Goal: Answer question/provide support: Share knowledge or assist other users

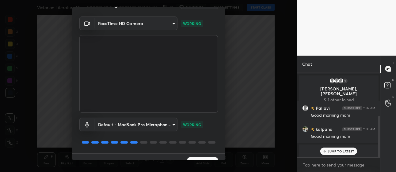
scroll to position [28, 0]
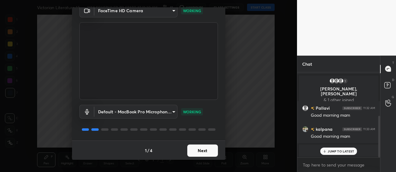
click at [198, 154] on button "Next" at bounding box center [202, 151] width 31 height 12
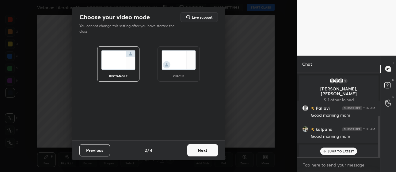
click at [201, 153] on button "Next" at bounding box center [202, 151] width 31 height 12
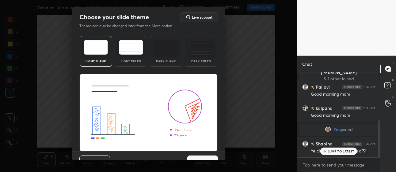
scroll to position [11, 0]
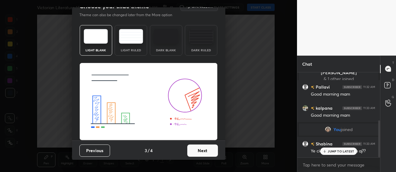
click at [204, 151] on button "Next" at bounding box center [202, 151] width 31 height 12
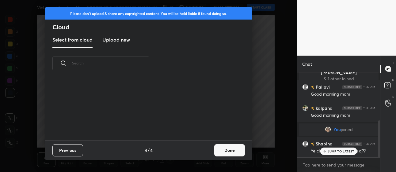
scroll to position [61, 197]
click at [223, 148] on button "Done" at bounding box center [229, 151] width 31 height 12
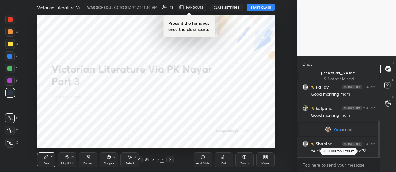
click at [256, 8] on button "START CLASS" at bounding box center [261, 7] width 28 height 7
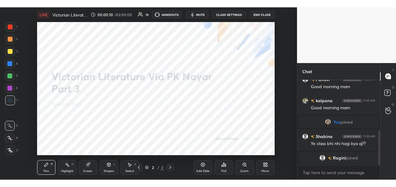
scroll to position [0, 0]
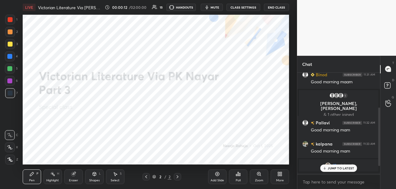
click at [281, 172] on div "More" at bounding box center [280, 176] width 18 height 15
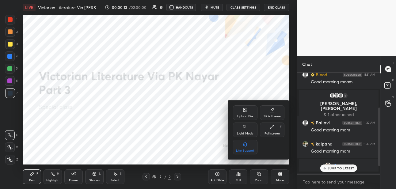
click at [240, 112] on div "Upload File" at bounding box center [245, 112] width 25 height 15
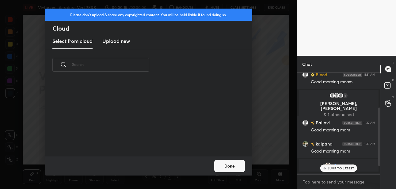
click at [125, 40] on h3 "Upload new" at bounding box center [116, 40] width 28 height 7
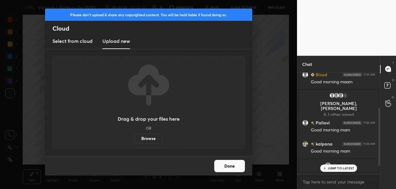
click at [158, 137] on label "Browse" at bounding box center [148, 139] width 27 height 10
click at [135, 137] on input "Browse" at bounding box center [135, 139] width 0 height 10
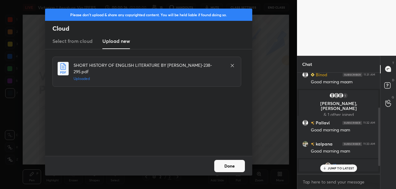
click at [231, 163] on button "Done" at bounding box center [229, 166] width 31 height 12
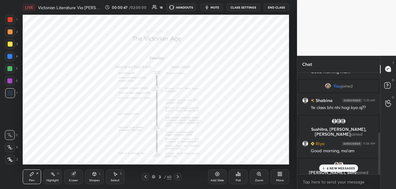
scroll to position [159, 0]
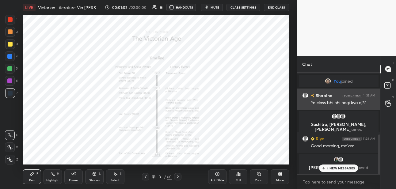
click at [357, 102] on div "Ye class bhi nhi hogi kya aj??" at bounding box center [343, 103] width 64 height 6
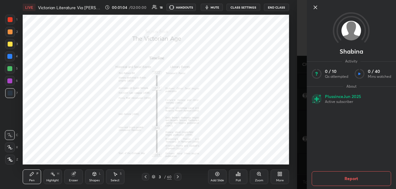
click at [338, 172] on button "Report" at bounding box center [351, 178] width 79 height 15
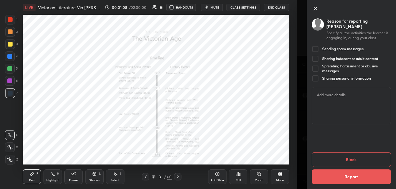
click at [313, 45] on div at bounding box center [315, 48] width 7 height 7
click at [317, 156] on button "Block" at bounding box center [351, 159] width 79 height 15
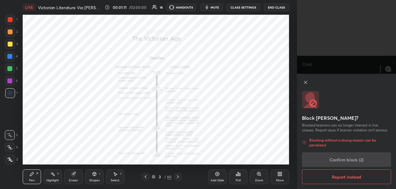
click at [309, 165] on div "Block [PERSON_NAME]? Blocked learners can no longer interact in live classes. R…" at bounding box center [346, 131] width 99 height 115
click at [310, 161] on div "Block [PERSON_NAME]? Blocked learners can no longer interact in live classes. R…" at bounding box center [346, 131] width 99 height 115
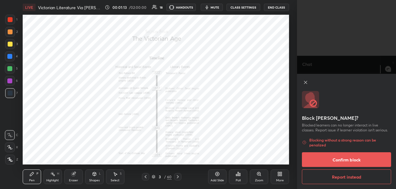
click at [320, 161] on button "Confirm block" at bounding box center [346, 159] width 89 height 15
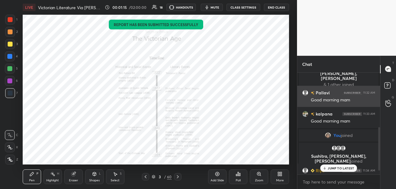
scroll to position [137, 0]
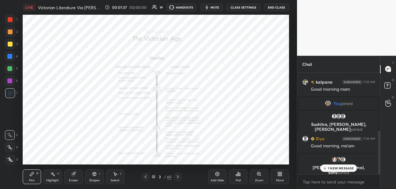
click at [11, 159] on icon at bounding box center [10, 159] width 6 height 4
click at [11, 80] on div at bounding box center [9, 80] width 5 height 5
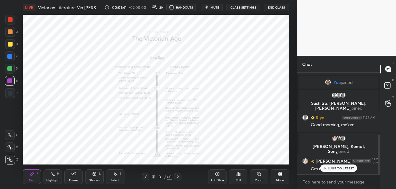
click at [177, 172] on icon at bounding box center [177, 176] width 5 height 5
drag, startPoint x: 170, startPoint y: 177, endPoint x: 169, endPoint y: 174, distance: 3.6
click at [170, 172] on div "60" at bounding box center [169, 177] width 5 height 6
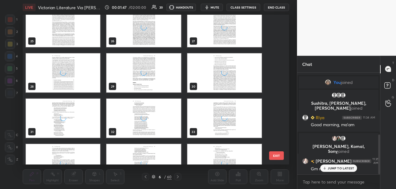
scroll to position [378, 0]
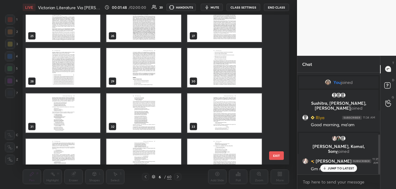
click at [162, 76] on img "grid" at bounding box center [143, 67] width 74 height 39
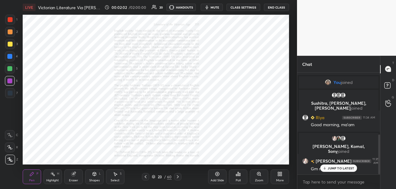
click at [260, 172] on icon at bounding box center [258, 174] width 5 height 5
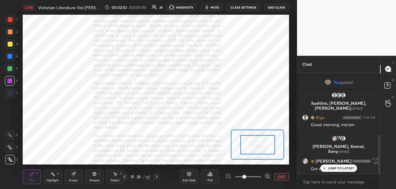
click at [261, 172] on div at bounding box center [247, 176] width 45 height 7
click at [266, 172] on icon at bounding box center [267, 176] width 6 height 6
click at [267, 172] on icon at bounding box center [267, 176] width 6 height 6
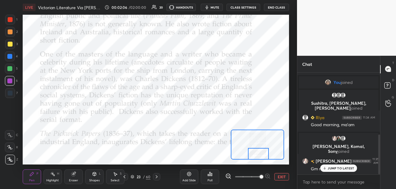
drag, startPoint x: 263, startPoint y: 150, endPoint x: 264, endPoint y: 159, distance: 9.6
click at [263, 161] on div "LIVE Victorian Literature Via [PERSON_NAME] Part 3 00:02:06 / 02:00:00 20 HANDO…" at bounding box center [156, 94] width 272 height 189
click at [12, 137] on icon at bounding box center [10, 135] width 6 height 4
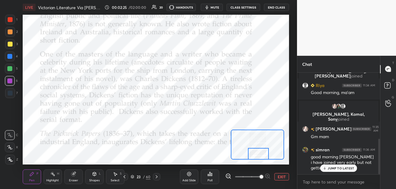
click at [338, 167] on p "JUMP TO LATEST" at bounding box center [341, 168] width 26 height 4
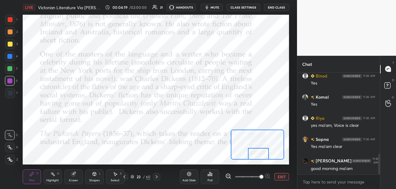
scroll to position [417, 0]
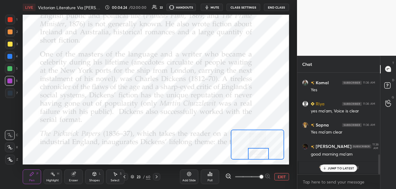
click at [259, 156] on div at bounding box center [258, 154] width 21 height 12
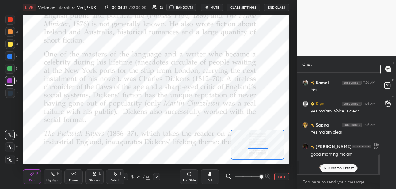
click at [156, 172] on icon at bounding box center [156, 176] width 5 height 5
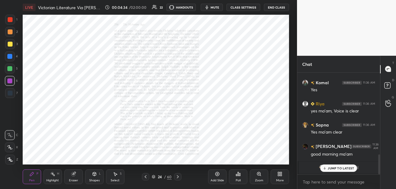
drag, startPoint x: 146, startPoint y: 176, endPoint x: 150, endPoint y: 172, distance: 5.9
click at [146, 172] on icon at bounding box center [145, 176] width 5 height 5
drag, startPoint x: 179, startPoint y: 176, endPoint x: 194, endPoint y: 170, distance: 17.0
click at [178, 172] on icon at bounding box center [177, 176] width 5 height 5
click at [258, 172] on icon at bounding box center [258, 174] width 5 height 5
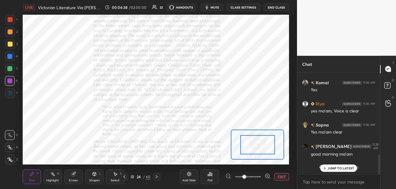
click at [257, 172] on span at bounding box center [248, 176] width 26 height 9
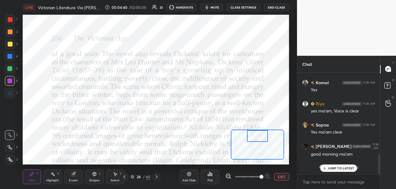
drag, startPoint x: 256, startPoint y: 145, endPoint x: 256, endPoint y: 136, distance: 8.6
click at [256, 137] on div at bounding box center [257, 136] width 21 height 12
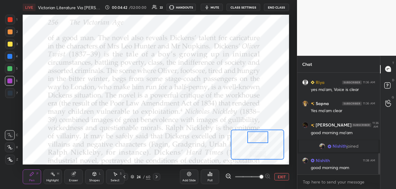
click at [256, 136] on div at bounding box center [257, 137] width 21 height 12
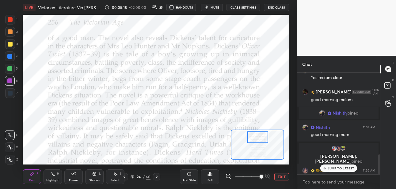
scroll to position [418, 0]
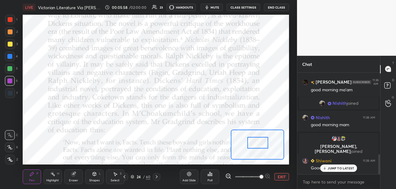
drag, startPoint x: 256, startPoint y: 138, endPoint x: 256, endPoint y: 142, distance: 4.0
click at [256, 142] on div at bounding box center [257, 143] width 21 height 12
click at [12, 22] on div at bounding box center [10, 20] width 10 height 10
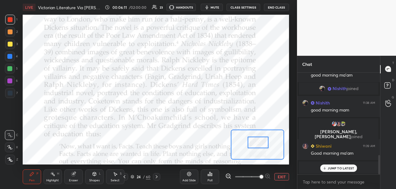
click at [12, 56] on div at bounding box center [9, 56] width 5 height 5
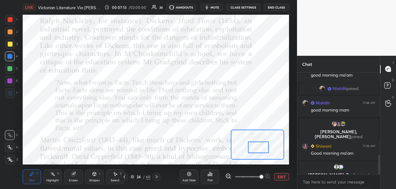
drag, startPoint x: 257, startPoint y: 142, endPoint x: 258, endPoint y: 146, distance: 4.8
click at [258, 147] on div at bounding box center [258, 148] width 21 height 12
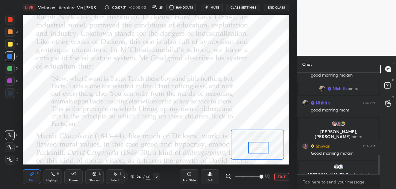
click at [9, 34] on div at bounding box center [10, 31] width 5 height 5
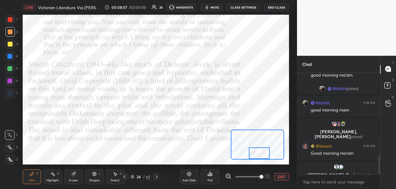
drag, startPoint x: 264, startPoint y: 149, endPoint x: 265, endPoint y: 154, distance: 5.3
click at [265, 154] on div at bounding box center [259, 153] width 21 height 12
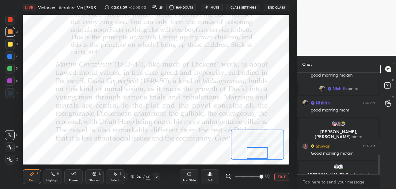
click at [252, 153] on div at bounding box center [257, 153] width 21 height 12
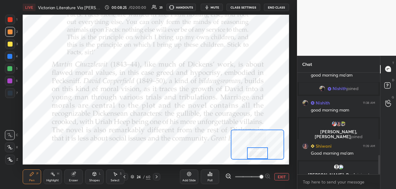
click at [13, 58] on div at bounding box center [10, 56] width 10 height 10
click at [12, 70] on div at bounding box center [9, 68] width 5 height 5
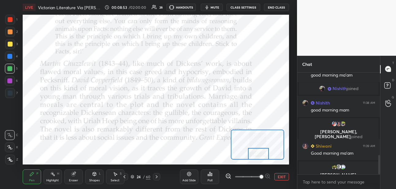
drag, startPoint x: 259, startPoint y: 153, endPoint x: 259, endPoint y: 157, distance: 3.8
click at [259, 157] on div at bounding box center [258, 154] width 21 height 12
click at [157, 172] on icon at bounding box center [156, 176] width 5 height 5
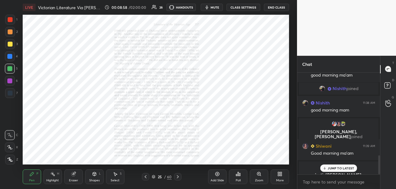
scroll to position [445, 0]
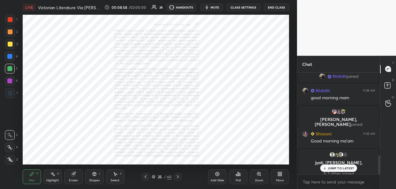
click at [146, 172] on icon at bounding box center [145, 176] width 5 height 5
click at [178, 172] on icon at bounding box center [178, 176] width 2 height 3
click at [259, 172] on icon at bounding box center [258, 174] width 5 height 5
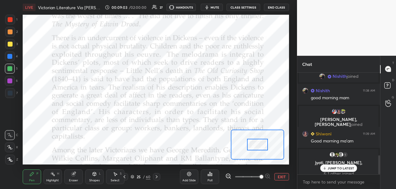
click at [259, 172] on span at bounding box center [248, 176] width 26 height 9
click at [259, 172] on span at bounding box center [261, 177] width 4 height 4
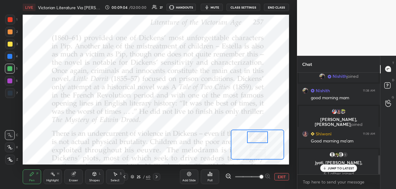
drag, startPoint x: 256, startPoint y: 149, endPoint x: 256, endPoint y: 136, distance: 13.5
click at [256, 142] on div at bounding box center [257, 137] width 21 height 12
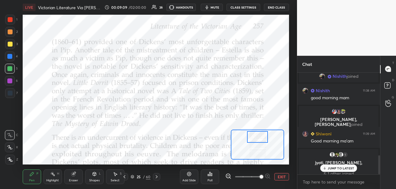
drag, startPoint x: 11, startPoint y: 32, endPoint x: 15, endPoint y: 32, distance: 4.0
click at [11, 32] on div at bounding box center [10, 31] width 5 height 5
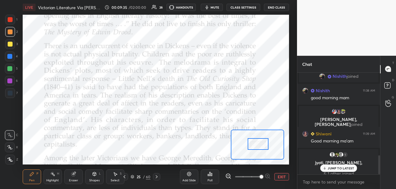
drag, startPoint x: 259, startPoint y: 137, endPoint x: 259, endPoint y: 143, distance: 5.8
click at [259, 143] on div at bounding box center [258, 144] width 21 height 12
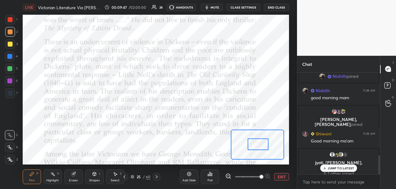
click at [12, 57] on div at bounding box center [10, 56] width 10 height 10
click at [10, 71] on div at bounding box center [10, 69] width 10 height 10
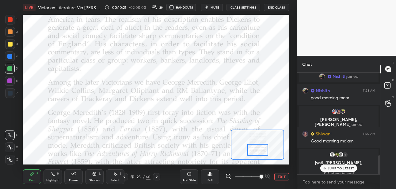
drag, startPoint x: 255, startPoint y: 145, endPoint x: 255, endPoint y: 150, distance: 4.9
click at [255, 150] on div at bounding box center [257, 150] width 21 height 12
click at [11, 81] on div at bounding box center [9, 80] width 5 height 5
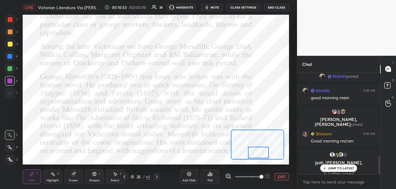
drag, startPoint x: 255, startPoint y: 151, endPoint x: 256, endPoint y: 155, distance: 4.0
click at [256, 155] on div at bounding box center [258, 153] width 21 height 12
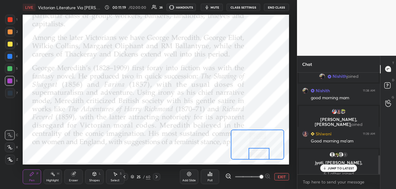
drag, startPoint x: 256, startPoint y: 154, endPoint x: 256, endPoint y: 158, distance: 4.6
click at [257, 158] on div at bounding box center [258, 154] width 21 height 12
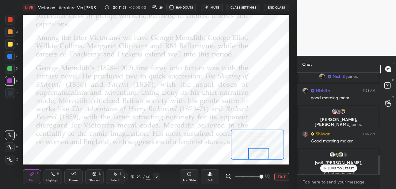
drag, startPoint x: 157, startPoint y: 178, endPoint x: 158, endPoint y: 175, distance: 3.6
click at [158, 172] on icon at bounding box center [156, 176] width 5 height 5
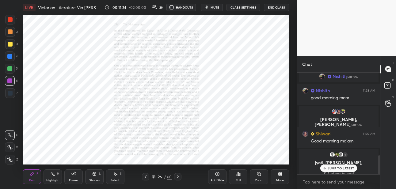
click at [261, 172] on icon at bounding box center [258, 174] width 5 height 5
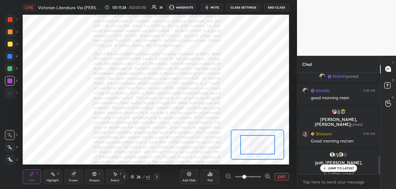
click at [259, 172] on span at bounding box center [248, 176] width 26 height 9
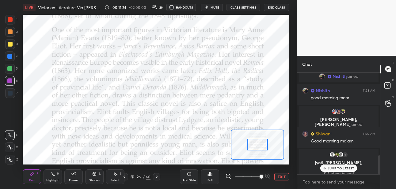
click at [259, 172] on span at bounding box center [261, 177] width 4 height 4
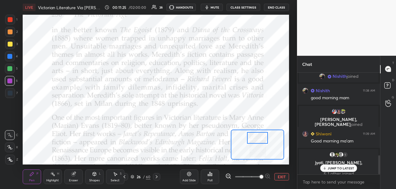
drag, startPoint x: 254, startPoint y: 144, endPoint x: 253, endPoint y: 137, distance: 7.1
click at [253, 137] on div at bounding box center [257, 138] width 21 height 12
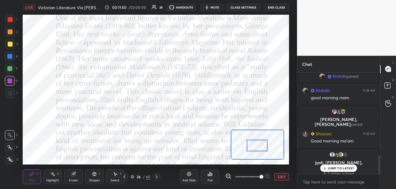
drag, startPoint x: 254, startPoint y: 140, endPoint x: 256, endPoint y: 145, distance: 5.6
click at [255, 146] on div at bounding box center [257, 146] width 21 height 12
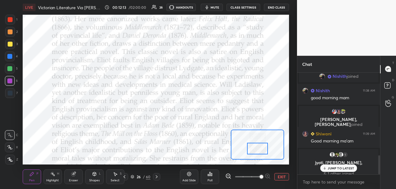
click at [258, 146] on div at bounding box center [257, 149] width 21 height 12
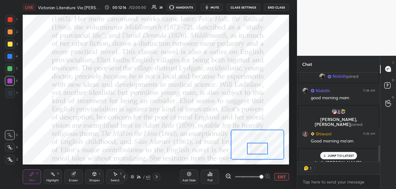
click at [9, 56] on div at bounding box center [9, 56] width 5 height 5
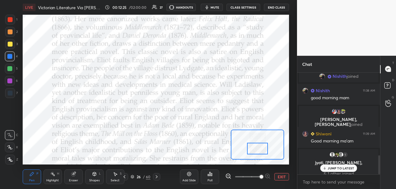
scroll to position [445, 0]
click at [10, 33] on div at bounding box center [10, 31] width 5 height 5
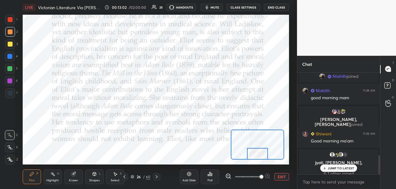
drag, startPoint x: 256, startPoint y: 152, endPoint x: 256, endPoint y: 156, distance: 4.6
click at [256, 157] on div at bounding box center [257, 154] width 21 height 12
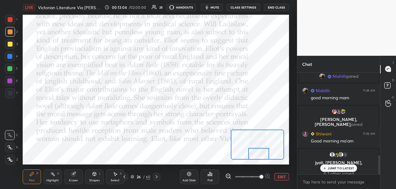
click at [259, 154] on div at bounding box center [258, 154] width 21 height 12
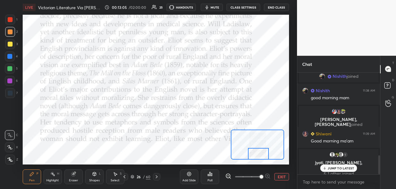
click at [13, 57] on div at bounding box center [10, 56] width 10 height 10
click at [157, 172] on icon at bounding box center [156, 176] width 5 height 5
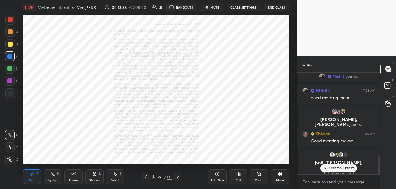
click at [259, 172] on icon at bounding box center [258, 173] width 3 height 3
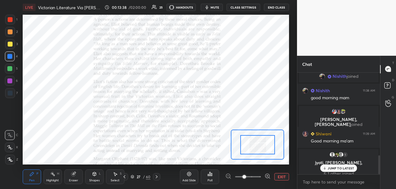
click at [259, 172] on span at bounding box center [248, 176] width 26 height 9
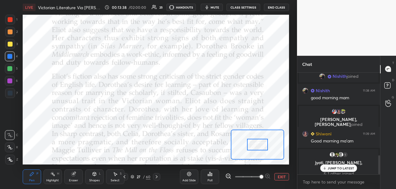
drag, startPoint x: 259, startPoint y: 174, endPoint x: 258, endPoint y: 165, distance: 9.9
click at [259, 172] on span at bounding box center [261, 177] width 4 height 4
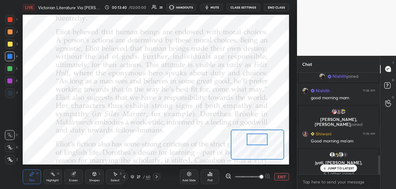
drag, startPoint x: 256, startPoint y: 143, endPoint x: 258, endPoint y: 138, distance: 4.5
click at [256, 139] on div at bounding box center [257, 140] width 21 height 12
click at [10, 20] on div at bounding box center [10, 19] width 5 height 5
click at [12, 70] on div at bounding box center [9, 68] width 5 height 5
click at [11, 55] on div at bounding box center [9, 56] width 5 height 5
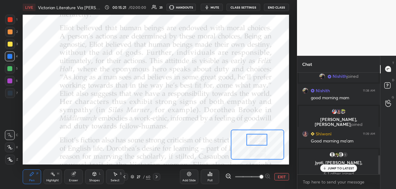
drag, startPoint x: 11, startPoint y: 68, endPoint x: 14, endPoint y: 70, distance: 3.9
click at [11, 69] on div at bounding box center [9, 68] width 5 height 5
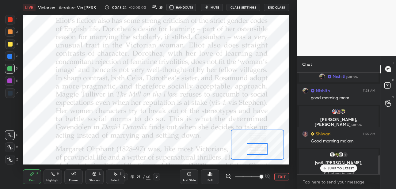
drag, startPoint x: 256, startPoint y: 145, endPoint x: 258, endPoint y: 149, distance: 5.2
click at [256, 152] on div at bounding box center [257, 149] width 21 height 12
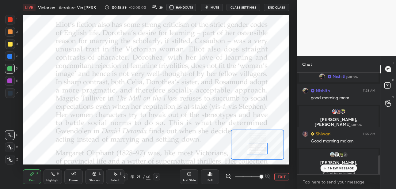
drag, startPoint x: 51, startPoint y: 174, endPoint x: 44, endPoint y: 165, distance: 11.5
click at [51, 172] on icon at bounding box center [52, 174] width 5 height 5
click at [13, 81] on div at bounding box center [10, 81] width 10 height 10
drag, startPoint x: 10, startPoint y: 158, endPoint x: 17, endPoint y: 146, distance: 13.7
click at [10, 157] on div at bounding box center [10, 160] width 10 height 10
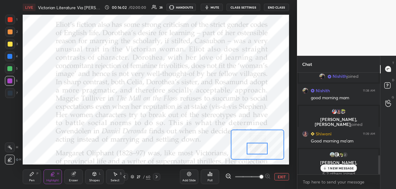
click at [12, 56] on div at bounding box center [9, 56] width 5 height 5
click at [32, 172] on div "Pen P" at bounding box center [32, 176] width 18 height 15
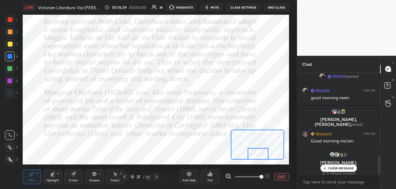
drag, startPoint x: 257, startPoint y: 149, endPoint x: 258, endPoint y: 154, distance: 5.4
click at [258, 155] on div at bounding box center [258, 154] width 21 height 12
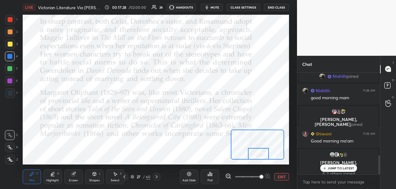
click at [10, 18] on div at bounding box center [10, 19] width 5 height 5
click at [157, 172] on icon at bounding box center [156, 176] width 5 height 5
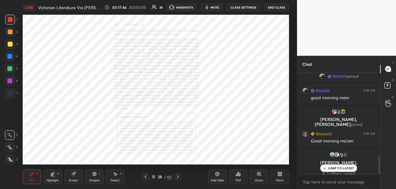
click at [259, 172] on icon at bounding box center [258, 173] width 3 height 3
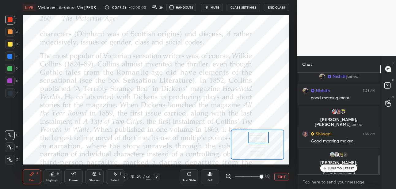
drag, startPoint x: 258, startPoint y: 144, endPoint x: 260, endPoint y: 138, distance: 6.3
click at [259, 138] on div at bounding box center [258, 138] width 21 height 12
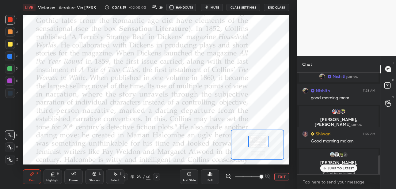
drag, startPoint x: 259, startPoint y: 144, endPoint x: 257, endPoint y: 140, distance: 4.6
click at [257, 140] on div at bounding box center [258, 142] width 21 height 12
click at [11, 58] on div at bounding box center [9, 56] width 5 height 5
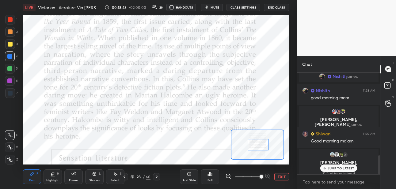
click at [260, 146] on div at bounding box center [258, 145] width 21 height 12
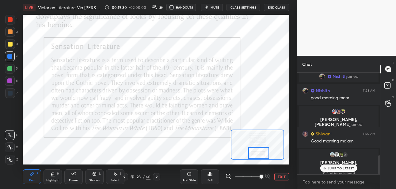
drag, startPoint x: 256, startPoint y: 144, endPoint x: 257, endPoint y: 151, distance: 7.4
click at [257, 152] on div at bounding box center [258, 153] width 21 height 12
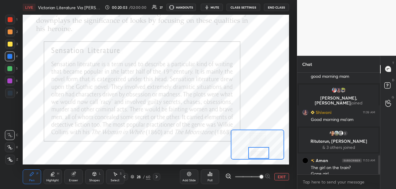
scroll to position [443, 0]
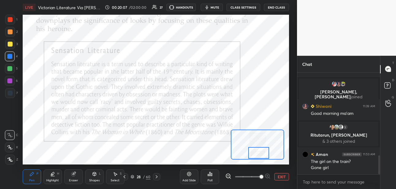
click at [156, 172] on icon at bounding box center [156, 176] width 5 height 5
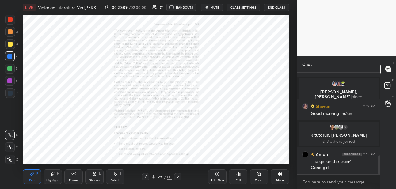
click at [258, 172] on icon at bounding box center [258, 174] width 5 height 5
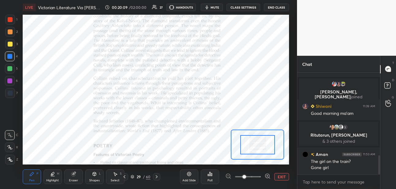
click at [259, 172] on span at bounding box center [248, 176] width 26 height 9
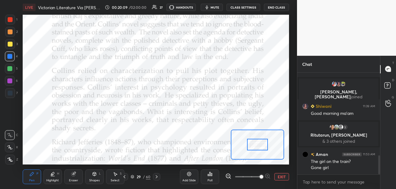
drag, startPoint x: 259, startPoint y: 176, endPoint x: 260, endPoint y: 168, distance: 8.0
click at [259, 172] on span at bounding box center [261, 177] width 4 height 4
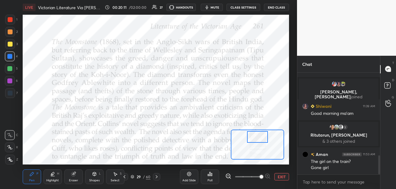
drag, startPoint x: 253, startPoint y: 144, endPoint x: 253, endPoint y: 138, distance: 6.7
click at [253, 138] on div at bounding box center [257, 137] width 21 height 12
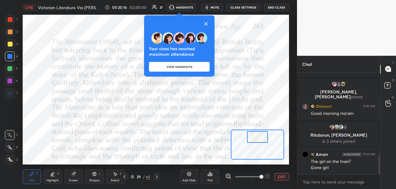
click at [208, 23] on icon at bounding box center [205, 23] width 7 height 7
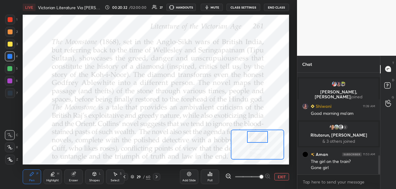
click at [9, 68] on div at bounding box center [9, 68] width 5 height 5
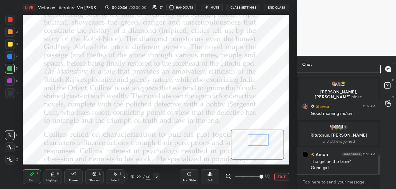
click at [256, 139] on div at bounding box center [258, 140] width 21 height 12
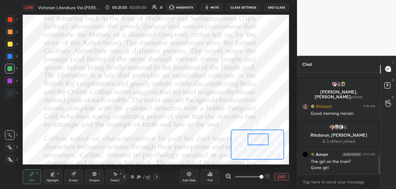
scroll to position [480, 0]
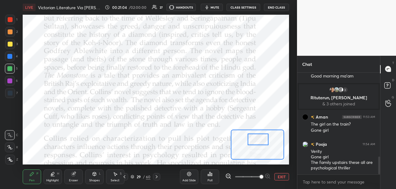
click at [9, 81] on div at bounding box center [9, 80] width 5 height 5
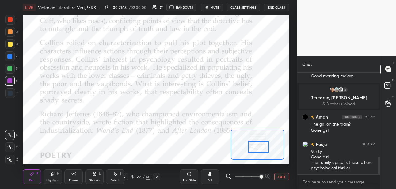
drag, startPoint x: 257, startPoint y: 140, endPoint x: 257, endPoint y: 146, distance: 6.7
click at [257, 147] on div at bounding box center [258, 147] width 21 height 12
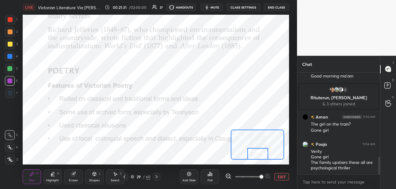
drag, startPoint x: 262, startPoint y: 147, endPoint x: 261, endPoint y: 156, distance: 9.5
click at [261, 157] on div at bounding box center [257, 154] width 21 height 12
drag, startPoint x: 157, startPoint y: 176, endPoint x: 156, endPoint y: 173, distance: 3.1
click at [157, 172] on icon at bounding box center [157, 176] width 2 height 3
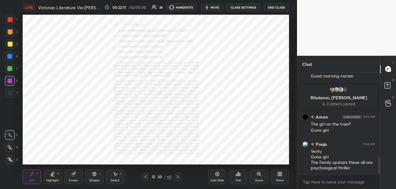
click at [260, 172] on icon at bounding box center [258, 174] width 5 height 5
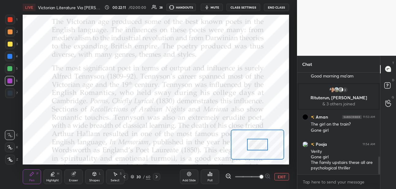
click at [260, 172] on span at bounding box center [248, 176] width 26 height 9
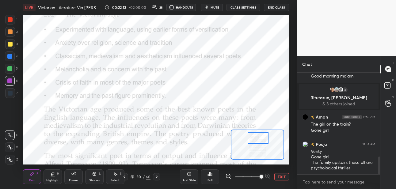
drag, startPoint x: 257, startPoint y: 144, endPoint x: 257, endPoint y: 139, distance: 4.6
click at [257, 140] on div at bounding box center [258, 138] width 21 height 12
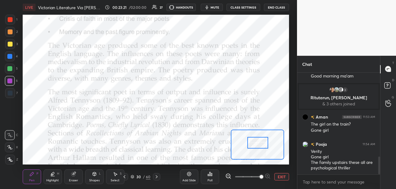
drag, startPoint x: 256, startPoint y: 139, endPoint x: 257, endPoint y: 143, distance: 4.8
click at [256, 143] on div at bounding box center [257, 143] width 21 height 12
click at [12, 30] on div at bounding box center [10, 31] width 5 height 5
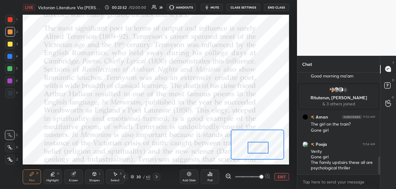
drag, startPoint x: 258, startPoint y: 144, endPoint x: 259, endPoint y: 149, distance: 5.2
click at [258, 148] on div at bounding box center [258, 148] width 21 height 12
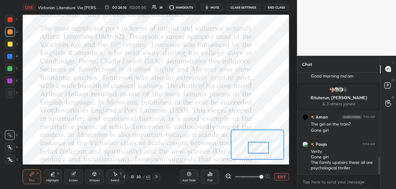
click at [11, 69] on div at bounding box center [9, 68] width 5 height 5
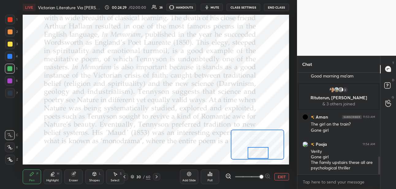
drag, startPoint x: 255, startPoint y: 148, endPoint x: 254, endPoint y: 153, distance: 4.9
click at [255, 153] on div at bounding box center [258, 153] width 21 height 12
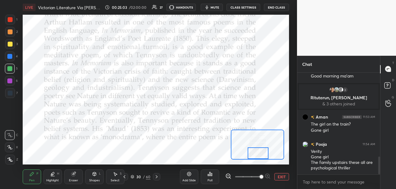
drag, startPoint x: 11, startPoint y: 83, endPoint x: 16, endPoint y: 80, distance: 6.2
click at [10, 83] on div at bounding box center [10, 81] width 10 height 10
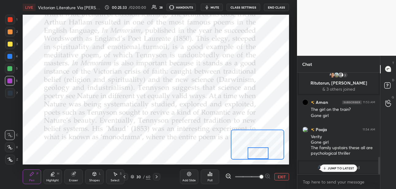
click at [157, 172] on icon at bounding box center [156, 176] width 5 height 5
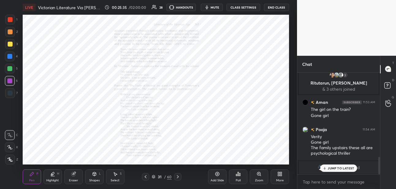
click at [260, 172] on icon at bounding box center [258, 173] width 3 height 3
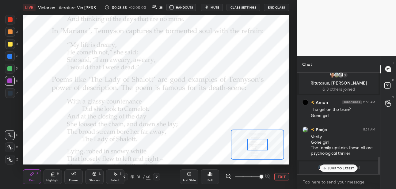
click at [259, 172] on span at bounding box center [248, 176] width 26 height 9
drag, startPoint x: 262, startPoint y: 173, endPoint x: 264, endPoint y: 165, distance: 8.3
click at [261, 172] on span at bounding box center [261, 177] width 4 height 4
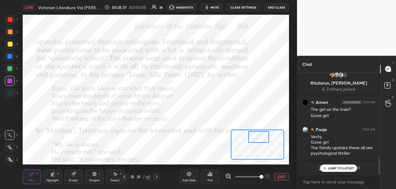
drag, startPoint x: 256, startPoint y: 143, endPoint x: 257, endPoint y: 136, distance: 7.8
click at [257, 136] on div at bounding box center [258, 137] width 21 height 12
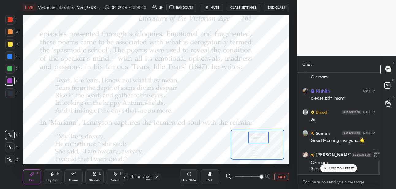
scroll to position [639, 0]
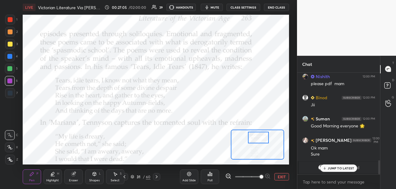
click at [12, 55] on div at bounding box center [9, 56] width 5 height 5
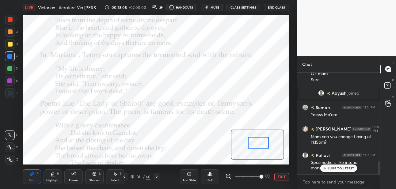
scroll to position [694, 0]
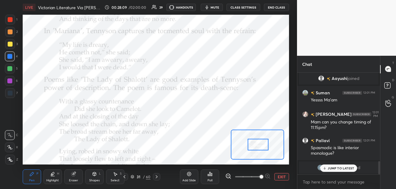
drag, startPoint x: 260, startPoint y: 137, endPoint x: 259, endPoint y: 143, distance: 6.2
click at [260, 144] on div at bounding box center [258, 145] width 21 height 12
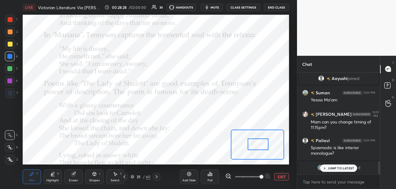
drag, startPoint x: 9, startPoint y: 22, endPoint x: 8, endPoint y: 26, distance: 4.4
click at [9, 22] on div at bounding box center [10, 20] width 10 height 10
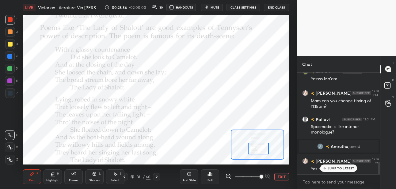
drag, startPoint x: 256, startPoint y: 144, endPoint x: 257, endPoint y: 147, distance: 3.2
click at [256, 149] on div at bounding box center [258, 149] width 21 height 12
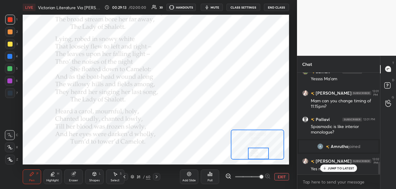
drag, startPoint x: 253, startPoint y: 149, endPoint x: 252, endPoint y: 153, distance: 4.7
click at [253, 154] on div at bounding box center [258, 154] width 21 height 12
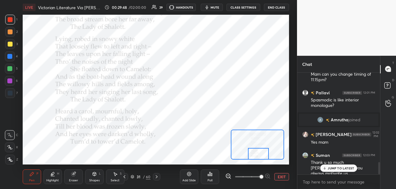
click at [158, 172] on icon at bounding box center [156, 176] width 5 height 5
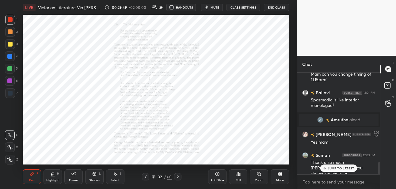
click at [257, 172] on div "Zoom" at bounding box center [259, 176] width 18 height 15
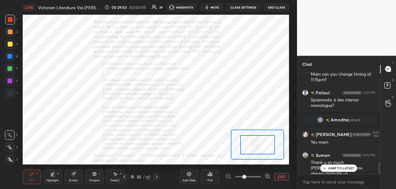
click at [258, 172] on span at bounding box center [248, 176] width 26 height 9
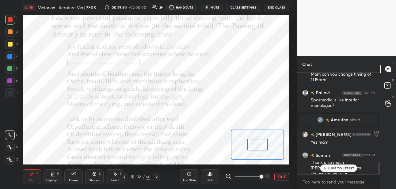
click at [259, 172] on span at bounding box center [261, 177] width 4 height 4
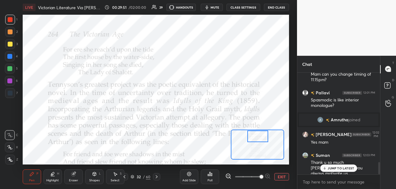
drag, startPoint x: 254, startPoint y: 144, endPoint x: 253, endPoint y: 134, distance: 10.1
click at [254, 136] on div at bounding box center [257, 137] width 21 height 12
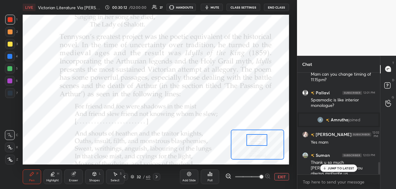
click at [256, 143] on div at bounding box center [256, 140] width 21 height 12
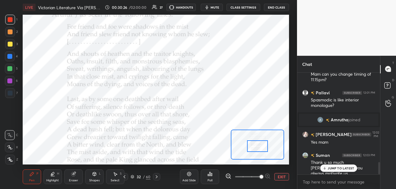
drag, startPoint x: 257, startPoint y: 141, endPoint x: 259, endPoint y: 145, distance: 4.4
click at [257, 148] on div at bounding box center [257, 146] width 21 height 12
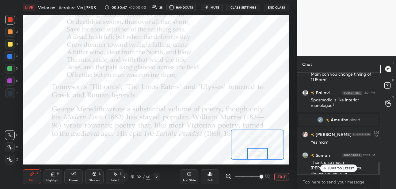
drag, startPoint x: 256, startPoint y: 147, endPoint x: 256, endPoint y: 157, distance: 10.4
click at [256, 157] on div at bounding box center [257, 154] width 21 height 12
click at [12, 55] on div at bounding box center [10, 56] width 10 height 10
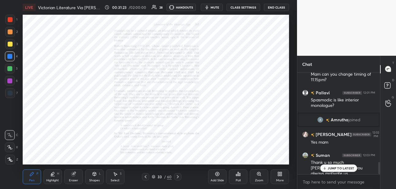
click at [261, 172] on div "Zoom" at bounding box center [259, 176] width 18 height 15
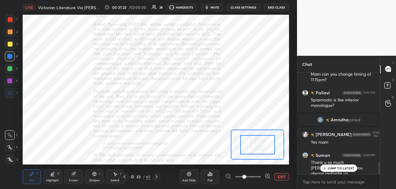
click at [261, 172] on div at bounding box center [247, 176] width 45 height 7
click at [266, 172] on icon at bounding box center [267, 176] width 6 height 6
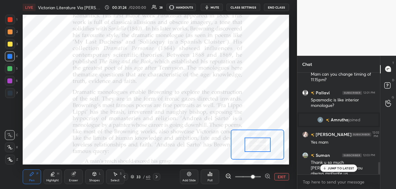
click at [268, 172] on icon at bounding box center [267, 176] width 6 height 6
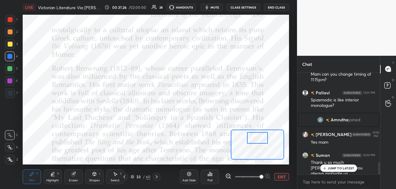
drag, startPoint x: 258, startPoint y: 144, endPoint x: 259, endPoint y: 138, distance: 7.0
click at [258, 137] on div at bounding box center [257, 138] width 21 height 12
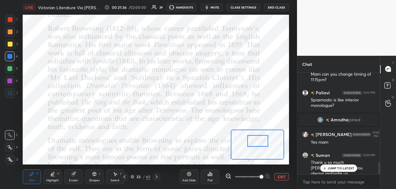
drag, startPoint x: 260, startPoint y: 137, endPoint x: 265, endPoint y: 138, distance: 5.1
click at [260, 140] on div at bounding box center [257, 141] width 21 height 12
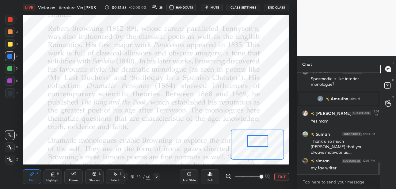
click at [10, 20] on div at bounding box center [10, 19] width 5 height 5
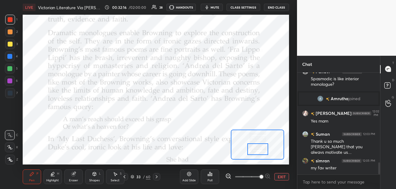
drag, startPoint x: 256, startPoint y: 141, endPoint x: 259, endPoint y: 148, distance: 7.9
click at [257, 149] on div at bounding box center [257, 149] width 21 height 12
drag, startPoint x: 11, startPoint y: 57, endPoint x: 18, endPoint y: 56, distance: 7.4
click at [12, 57] on div at bounding box center [9, 56] width 5 height 5
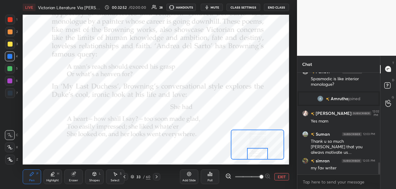
click at [257, 155] on div at bounding box center [257, 154] width 21 height 12
click at [158, 172] on icon at bounding box center [156, 176] width 5 height 5
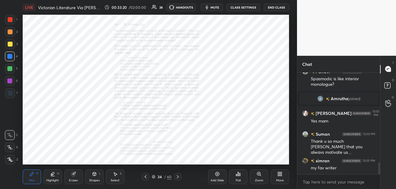
click at [256, 172] on div "Zoom" at bounding box center [259, 176] width 18 height 15
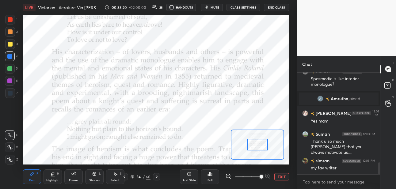
click at [258, 172] on span at bounding box center [248, 176] width 26 height 9
click at [259, 172] on span at bounding box center [261, 177] width 4 height 4
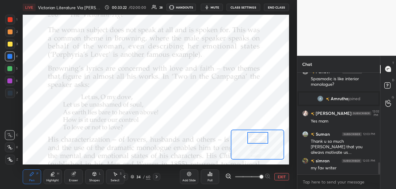
drag, startPoint x: 254, startPoint y: 145, endPoint x: 255, endPoint y: 138, distance: 6.9
click at [255, 138] on div at bounding box center [257, 138] width 21 height 12
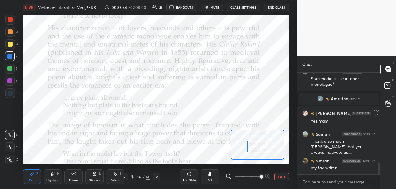
drag, startPoint x: 260, startPoint y: 136, endPoint x: 259, endPoint y: 144, distance: 8.0
click at [259, 145] on div at bounding box center [257, 147] width 21 height 12
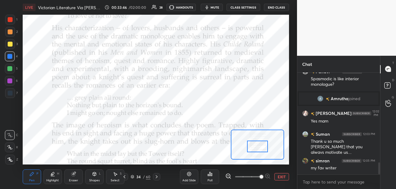
scroll to position [778, 0]
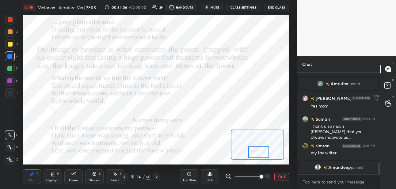
drag, startPoint x: 263, startPoint y: 148, endPoint x: 263, endPoint y: 152, distance: 4.6
click at [263, 153] on div at bounding box center [258, 152] width 21 height 12
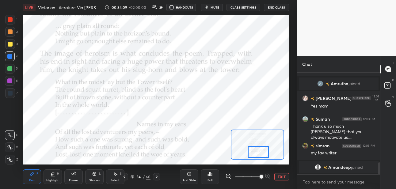
click at [11, 69] on div at bounding box center [9, 68] width 5 height 5
click at [10, 80] on div at bounding box center [9, 80] width 5 height 5
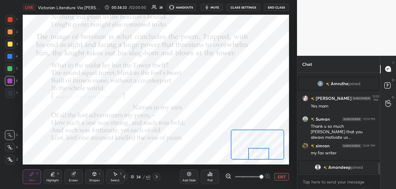
click at [262, 156] on div at bounding box center [258, 154] width 21 height 12
click at [158, 172] on icon at bounding box center [156, 176] width 5 height 5
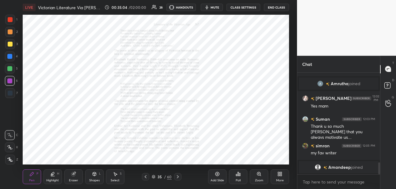
click at [257, 172] on div "Zoom" at bounding box center [259, 176] width 18 height 15
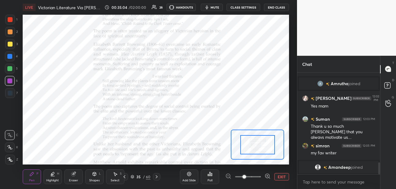
click at [258, 172] on span at bounding box center [248, 176] width 26 height 9
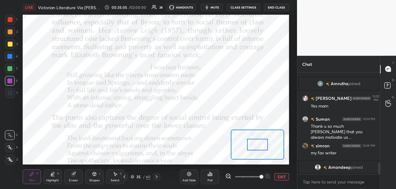
click at [259, 172] on span at bounding box center [261, 177] width 4 height 4
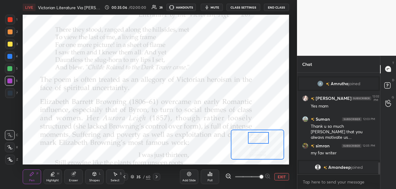
drag, startPoint x: 257, startPoint y: 145, endPoint x: 257, endPoint y: 137, distance: 7.4
click at [257, 137] on div at bounding box center [258, 138] width 21 height 12
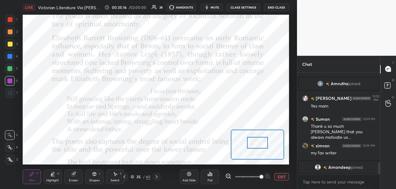
drag, startPoint x: 256, startPoint y: 137, endPoint x: 257, endPoint y: 142, distance: 4.9
click at [256, 142] on div at bounding box center [257, 143] width 21 height 12
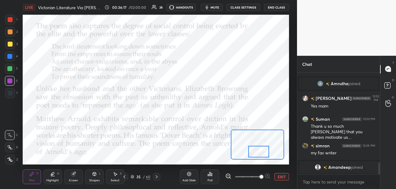
drag, startPoint x: 259, startPoint y: 143, endPoint x: 262, endPoint y: 151, distance: 8.2
click at [260, 151] on div at bounding box center [258, 152] width 21 height 12
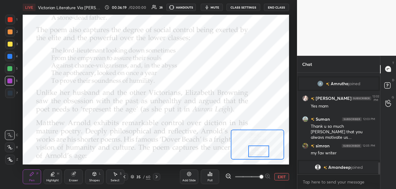
click at [11, 21] on div at bounding box center [10, 19] width 5 height 5
click at [7, 59] on div at bounding box center [10, 56] width 10 height 10
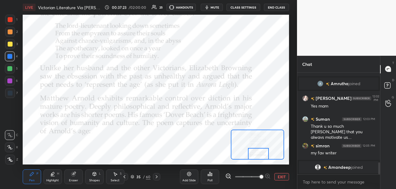
drag, startPoint x: 259, startPoint y: 150, endPoint x: 258, endPoint y: 154, distance: 4.0
click at [258, 154] on div at bounding box center [258, 154] width 21 height 12
click at [13, 82] on div at bounding box center [10, 81] width 10 height 10
click at [157, 172] on icon at bounding box center [156, 176] width 5 height 5
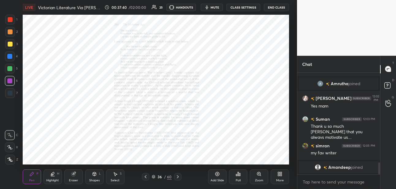
click at [258, 172] on icon at bounding box center [258, 173] width 3 height 3
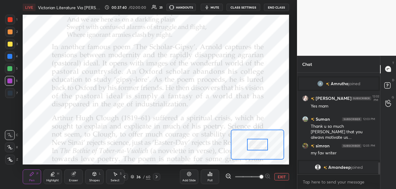
click at [259, 172] on span at bounding box center [261, 177] width 4 height 4
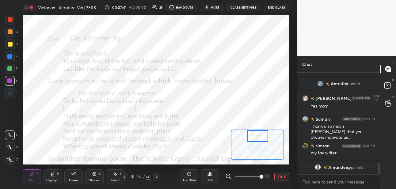
drag, startPoint x: 256, startPoint y: 142, endPoint x: 257, endPoint y: 135, distance: 7.1
click at [258, 135] on div at bounding box center [257, 136] width 21 height 12
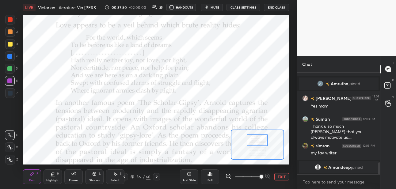
drag, startPoint x: 257, startPoint y: 138, endPoint x: 256, endPoint y: 141, distance: 3.2
click at [256, 141] on div at bounding box center [257, 140] width 21 height 12
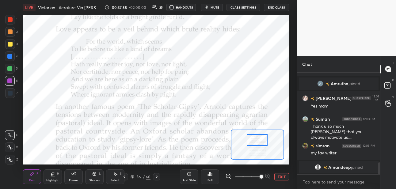
click at [126, 172] on icon at bounding box center [124, 176] width 5 height 5
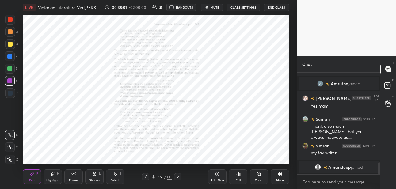
click at [259, 172] on icon at bounding box center [258, 173] width 3 height 3
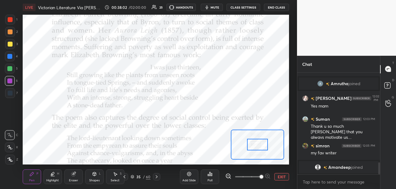
click at [259, 172] on span at bounding box center [248, 176] width 26 height 9
drag, startPoint x: 260, startPoint y: 175, endPoint x: 260, endPoint y: 167, distance: 8.0
click at [260, 172] on span at bounding box center [261, 177] width 4 height 4
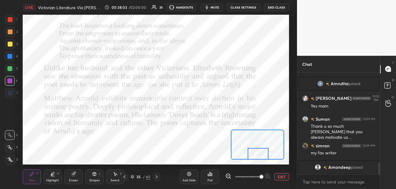
drag, startPoint x: 258, startPoint y: 145, endPoint x: 259, endPoint y: 155, distance: 10.7
click at [259, 156] on div at bounding box center [258, 154] width 21 height 12
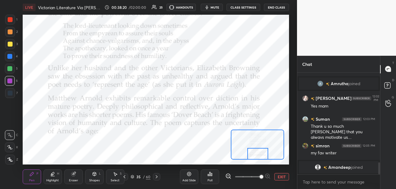
click at [156, 172] on icon at bounding box center [156, 176] width 5 height 5
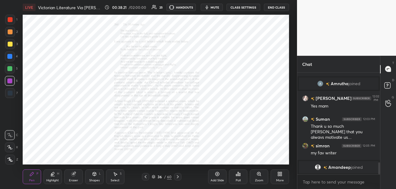
click at [257, 172] on icon at bounding box center [258, 174] width 5 height 5
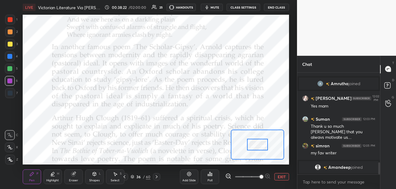
click at [259, 172] on span at bounding box center [261, 177] width 4 height 4
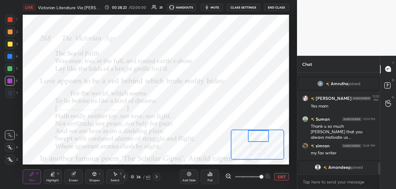
drag, startPoint x: 256, startPoint y: 146, endPoint x: 257, endPoint y: 141, distance: 5.1
click at [257, 140] on div at bounding box center [258, 136] width 21 height 12
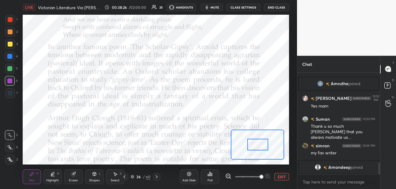
drag, startPoint x: 255, startPoint y: 137, endPoint x: 254, endPoint y: 142, distance: 5.6
click at [254, 144] on div at bounding box center [257, 145] width 21 height 12
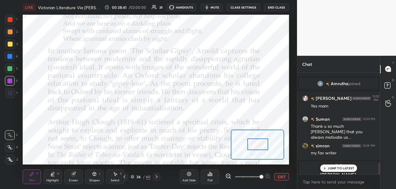
scroll to position [785, 0]
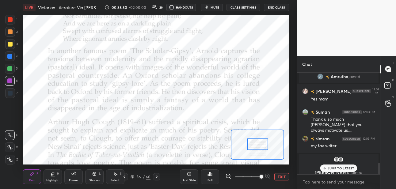
click at [11, 57] on div at bounding box center [9, 56] width 5 height 5
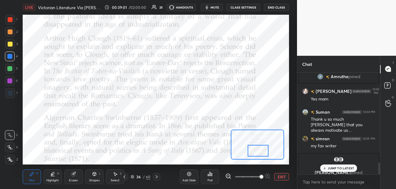
click at [256, 152] on div at bounding box center [258, 151] width 21 height 12
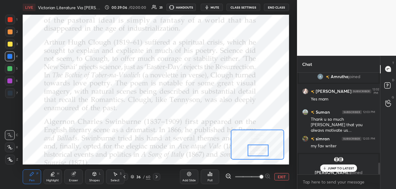
click at [11, 33] on div at bounding box center [10, 31] width 5 height 5
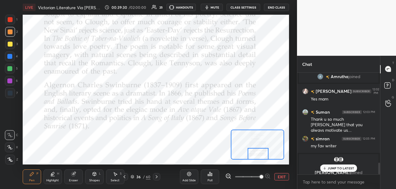
drag, startPoint x: 258, startPoint y: 152, endPoint x: 257, endPoint y: 156, distance: 4.3
click at [258, 156] on div at bounding box center [258, 154] width 21 height 12
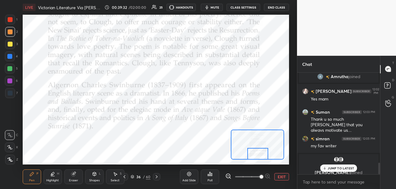
click at [12, 81] on div at bounding box center [9, 80] width 5 height 5
drag, startPoint x: 157, startPoint y: 177, endPoint x: 159, endPoint y: 173, distance: 4.8
click at [157, 172] on icon at bounding box center [156, 176] width 5 height 5
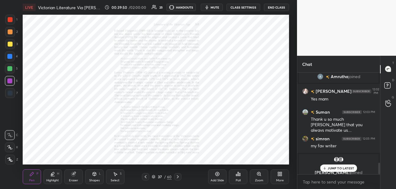
click at [259, 172] on icon at bounding box center [258, 174] width 5 height 5
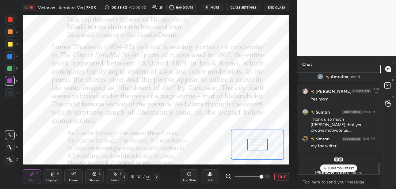
click at [259, 172] on span at bounding box center [248, 176] width 26 height 9
drag, startPoint x: 259, startPoint y: 174, endPoint x: 260, endPoint y: 165, distance: 8.3
click at [260, 172] on span at bounding box center [261, 177] width 4 height 4
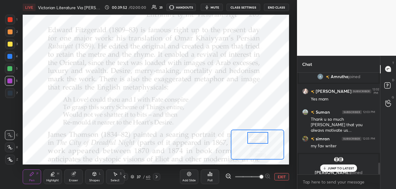
drag, startPoint x: 257, startPoint y: 144, endPoint x: 259, endPoint y: 138, distance: 5.8
click at [258, 138] on div at bounding box center [257, 138] width 21 height 12
click at [13, 22] on div at bounding box center [10, 20] width 10 height 10
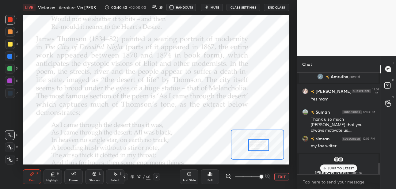
drag, startPoint x: 255, startPoint y: 139, endPoint x: 252, endPoint y: 145, distance: 5.9
click at [256, 146] on div at bounding box center [258, 145] width 21 height 12
click at [11, 55] on div at bounding box center [9, 56] width 5 height 5
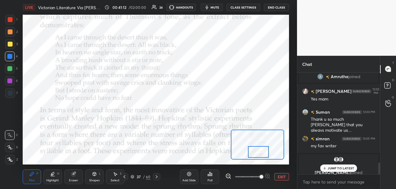
drag, startPoint x: 257, startPoint y: 146, endPoint x: 256, endPoint y: 149, distance: 3.5
click at [257, 152] on div at bounding box center [258, 152] width 21 height 12
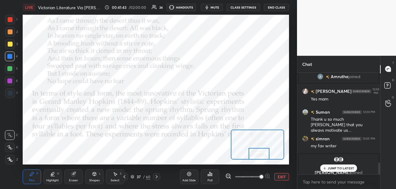
click at [254, 155] on div at bounding box center [258, 154] width 21 height 12
drag, startPoint x: 155, startPoint y: 178, endPoint x: 163, endPoint y: 172, distance: 10.7
click at [156, 172] on icon at bounding box center [156, 176] width 5 height 5
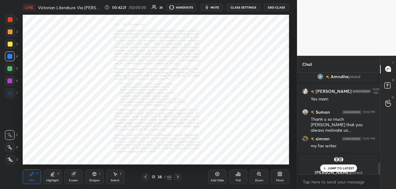
click at [259, 172] on icon at bounding box center [258, 173] width 3 height 3
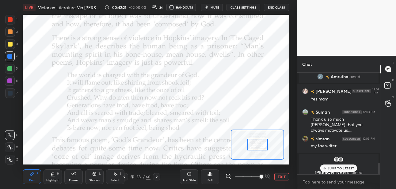
click at [259, 172] on span at bounding box center [248, 176] width 26 height 9
drag, startPoint x: 260, startPoint y: 174, endPoint x: 262, endPoint y: 168, distance: 6.4
click at [260, 172] on span at bounding box center [261, 177] width 4 height 4
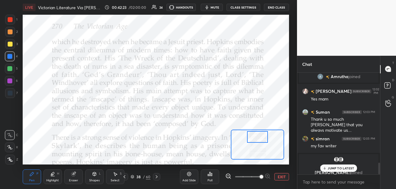
drag, startPoint x: 253, startPoint y: 143, endPoint x: 254, endPoint y: 136, distance: 6.4
click at [254, 137] on div at bounding box center [257, 137] width 21 height 12
drag, startPoint x: 9, startPoint y: 33, endPoint x: 6, endPoint y: 34, distance: 3.1
click at [9, 34] on div at bounding box center [10, 31] width 5 height 5
drag, startPoint x: 11, startPoint y: 56, endPoint x: 18, endPoint y: 58, distance: 7.0
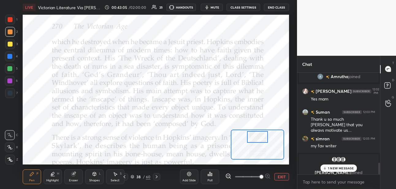
click at [12, 57] on div at bounding box center [10, 56] width 10 height 10
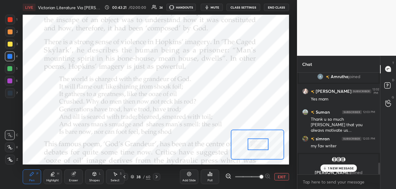
drag, startPoint x: 256, startPoint y: 138, endPoint x: 257, endPoint y: 145, distance: 6.8
click at [257, 146] on div at bounding box center [258, 144] width 21 height 12
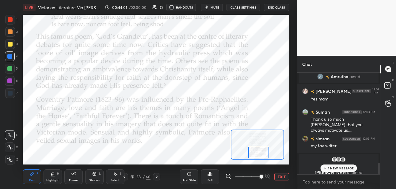
drag, startPoint x: 261, startPoint y: 143, endPoint x: 261, endPoint y: 151, distance: 8.0
click at [261, 151] on div at bounding box center [258, 153] width 21 height 12
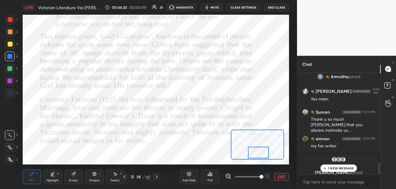
click at [9, 81] on div at bounding box center [9, 80] width 5 height 5
click at [158, 172] on icon at bounding box center [156, 176] width 5 height 5
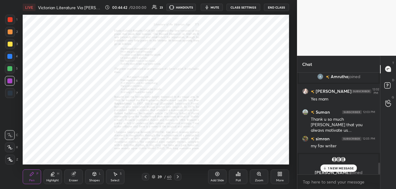
click at [259, 172] on icon at bounding box center [258, 173] width 3 height 3
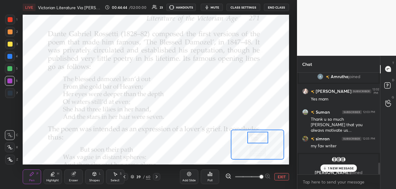
drag, startPoint x: 253, startPoint y: 145, endPoint x: 254, endPoint y: 137, distance: 7.4
click at [254, 138] on div at bounding box center [257, 138] width 21 height 12
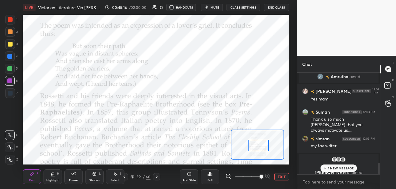
drag, startPoint x: 257, startPoint y: 138, endPoint x: 259, endPoint y: 144, distance: 6.7
click at [257, 145] on div at bounding box center [258, 146] width 21 height 12
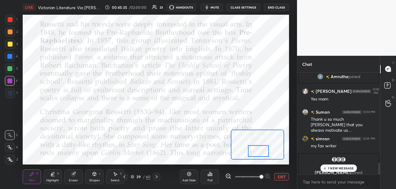
drag, startPoint x: 256, startPoint y: 144, endPoint x: 255, endPoint y: 150, distance: 5.8
click at [256, 150] on div at bounding box center [258, 151] width 21 height 12
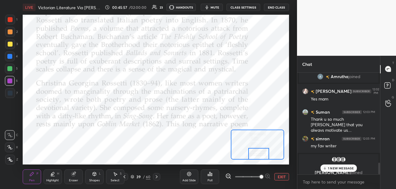
click at [255, 153] on div at bounding box center [258, 154] width 21 height 12
click at [158, 172] on icon at bounding box center [156, 176] width 5 height 5
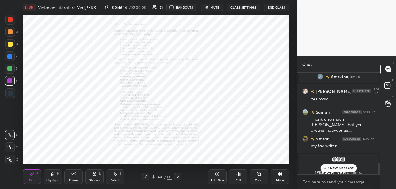
click at [259, 172] on icon at bounding box center [258, 174] width 5 height 5
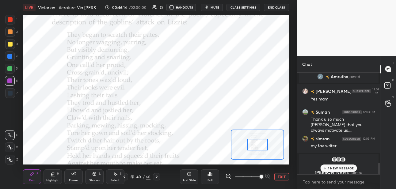
click at [259, 172] on span at bounding box center [248, 176] width 26 height 9
drag, startPoint x: 259, startPoint y: 173, endPoint x: 260, endPoint y: 170, distance: 3.7
click at [259, 172] on span at bounding box center [261, 177] width 4 height 4
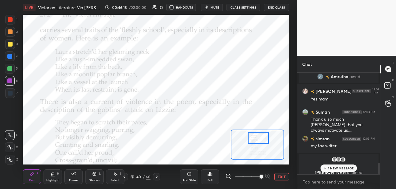
drag, startPoint x: 255, startPoint y: 143, endPoint x: 257, endPoint y: 138, distance: 6.1
click at [257, 138] on div at bounding box center [258, 138] width 21 height 12
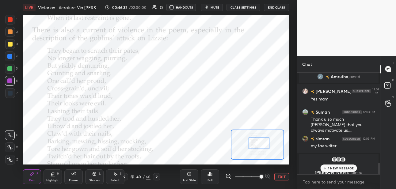
drag, startPoint x: 259, startPoint y: 139, endPoint x: 259, endPoint y: 144, distance: 5.2
click at [260, 144] on div at bounding box center [258, 144] width 21 height 12
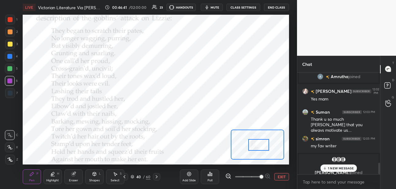
click at [257, 146] on div at bounding box center [258, 145] width 21 height 12
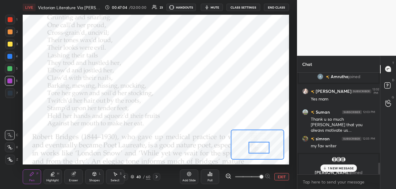
click at [257, 145] on div at bounding box center [258, 148] width 21 height 12
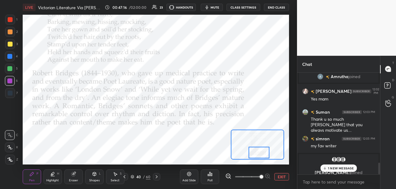
drag, startPoint x: 256, startPoint y: 147, endPoint x: 255, endPoint y: 152, distance: 5.0
click at [255, 152] on div at bounding box center [258, 153] width 21 height 12
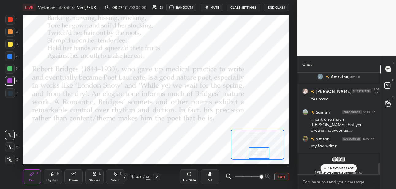
click at [11, 73] on div at bounding box center [10, 69] width 10 height 10
click at [156, 172] on icon at bounding box center [156, 176] width 5 height 5
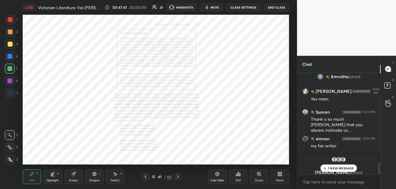
click at [260, 172] on icon at bounding box center [258, 174] width 5 height 5
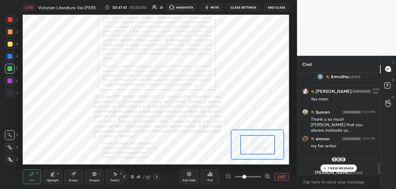
click at [261, 172] on div at bounding box center [247, 176] width 45 height 7
click at [262, 172] on div at bounding box center [247, 176] width 45 height 7
click at [263, 172] on div at bounding box center [247, 176] width 45 height 7
click at [266, 172] on icon at bounding box center [267, 176] width 6 height 6
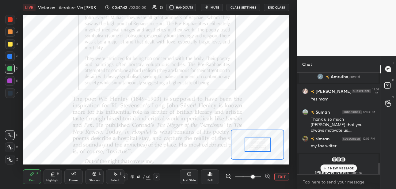
click at [267, 172] on icon at bounding box center [267, 176] width 6 height 6
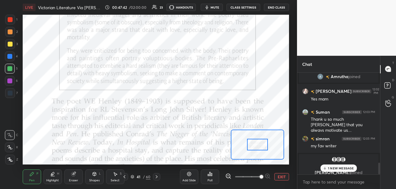
click at [267, 172] on div at bounding box center [247, 176] width 45 height 7
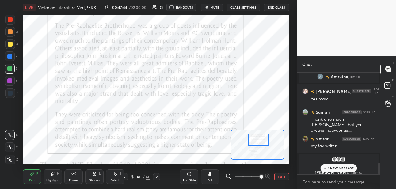
drag, startPoint x: 259, startPoint y: 143, endPoint x: 259, endPoint y: 138, distance: 4.9
click at [259, 140] on div at bounding box center [258, 140] width 21 height 12
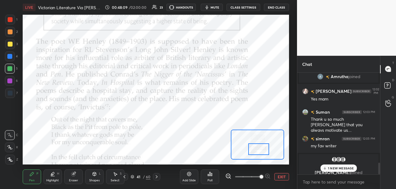
drag, startPoint x: 256, startPoint y: 142, endPoint x: 257, endPoint y: 149, distance: 7.8
click at [256, 151] on div at bounding box center [258, 149] width 21 height 12
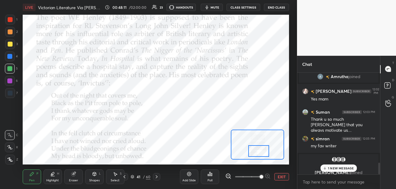
click at [259, 152] on div at bounding box center [258, 151] width 21 height 12
click at [261, 149] on div at bounding box center [258, 151] width 21 height 12
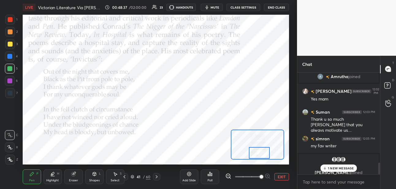
click at [257, 154] on div at bounding box center [259, 153] width 21 height 12
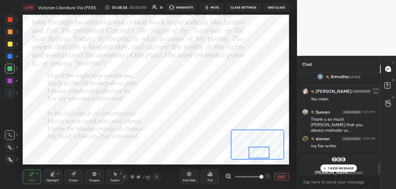
drag, startPoint x: 156, startPoint y: 176, endPoint x: 161, endPoint y: 172, distance: 6.9
click at [156, 172] on icon at bounding box center [156, 176] width 5 height 5
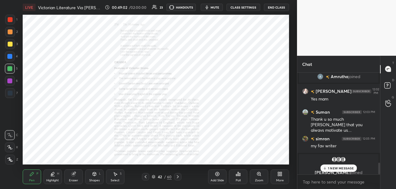
click at [260, 172] on div "Zoom" at bounding box center [259, 176] width 18 height 15
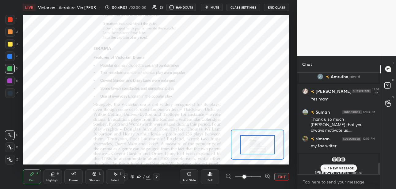
click at [259, 172] on span at bounding box center [248, 176] width 26 height 9
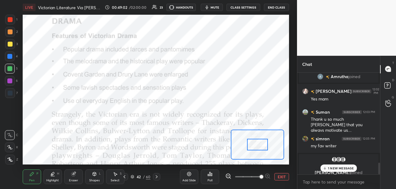
click at [259, 172] on span at bounding box center [261, 177] width 4 height 4
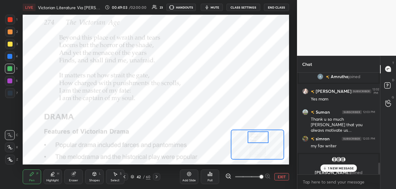
drag, startPoint x: 254, startPoint y: 142, endPoint x: 255, endPoint y: 136, distance: 5.9
click at [254, 136] on div at bounding box center [258, 137] width 21 height 12
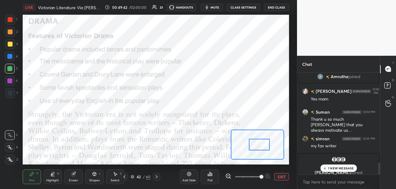
drag, startPoint x: 255, startPoint y: 137, endPoint x: 257, endPoint y: 145, distance: 7.9
click at [256, 145] on div at bounding box center [259, 145] width 21 height 12
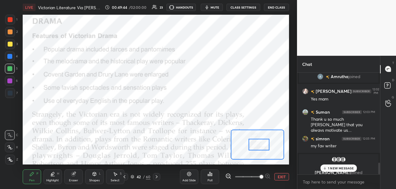
click at [10, 55] on div at bounding box center [9, 56] width 5 height 5
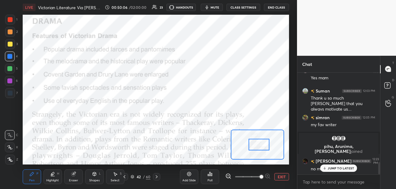
click at [10, 70] on div at bounding box center [9, 68] width 5 height 5
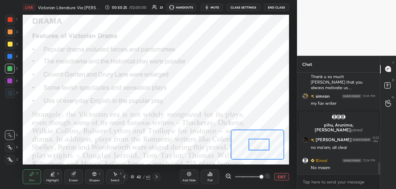
click at [10, 58] on div at bounding box center [9, 56] width 5 height 5
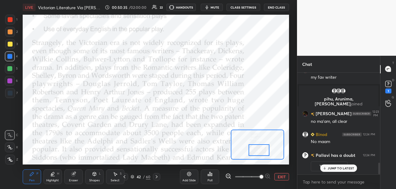
drag, startPoint x: 258, startPoint y: 144, endPoint x: 258, endPoint y: 150, distance: 5.5
click at [258, 150] on div at bounding box center [258, 150] width 21 height 12
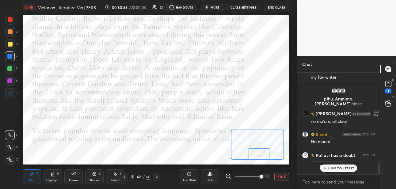
drag, startPoint x: 258, startPoint y: 147, endPoint x: 258, endPoint y: 151, distance: 4.0
click at [258, 151] on div at bounding box center [258, 154] width 21 height 12
drag, startPoint x: 158, startPoint y: 176, endPoint x: 160, endPoint y: 172, distance: 4.5
click at [158, 172] on icon at bounding box center [156, 176] width 5 height 5
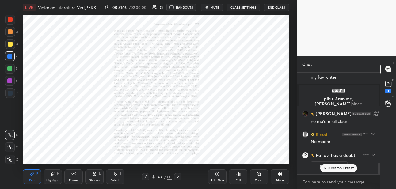
click at [259, 172] on icon at bounding box center [258, 174] width 5 height 5
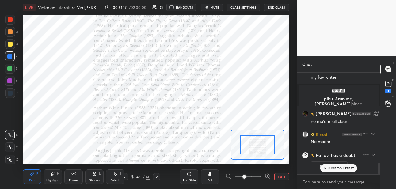
click at [259, 172] on span at bounding box center [248, 176] width 26 height 9
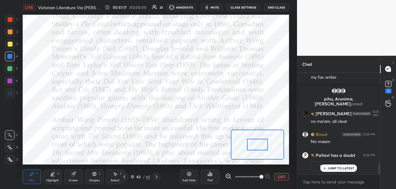
drag, startPoint x: 260, startPoint y: 176, endPoint x: 260, endPoint y: 165, distance: 10.4
click at [259, 172] on span at bounding box center [261, 177] width 4 height 4
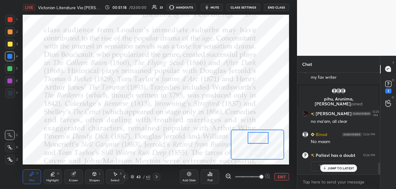
drag, startPoint x: 258, startPoint y: 146, endPoint x: 259, endPoint y: 142, distance: 4.8
click at [258, 141] on div at bounding box center [258, 138] width 21 height 12
drag, startPoint x: 11, startPoint y: 34, endPoint x: 15, endPoint y: 37, distance: 4.8
click at [11, 35] on div at bounding box center [10, 32] width 10 height 10
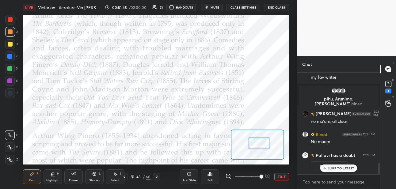
drag, startPoint x: 256, startPoint y: 138, endPoint x: 256, endPoint y: 143, distance: 5.2
click at [256, 143] on div at bounding box center [258, 144] width 21 height 12
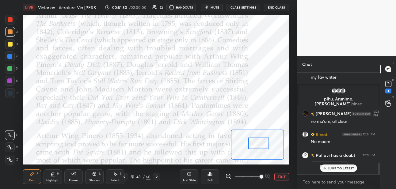
scroll to position [788, 0]
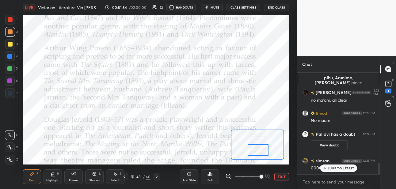
click at [256, 151] on div at bounding box center [258, 150] width 21 height 12
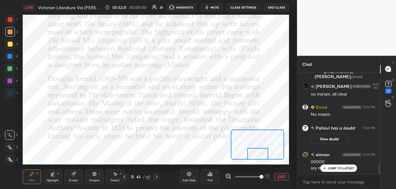
drag, startPoint x: 256, startPoint y: 150, endPoint x: 255, endPoint y: 153, distance: 3.7
click at [255, 154] on div at bounding box center [257, 154] width 21 height 12
click at [157, 172] on icon at bounding box center [156, 176] width 5 height 5
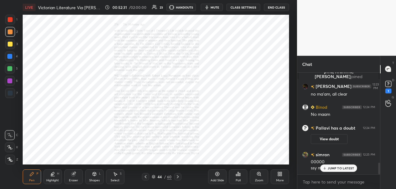
click at [259, 172] on icon at bounding box center [258, 174] width 5 height 5
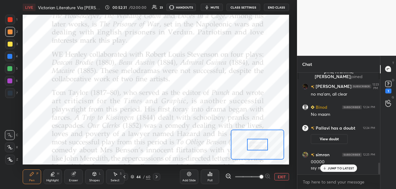
drag, startPoint x: 260, startPoint y: 174, endPoint x: 260, endPoint y: 165, distance: 8.3
click at [260, 172] on span at bounding box center [261, 177] width 4 height 4
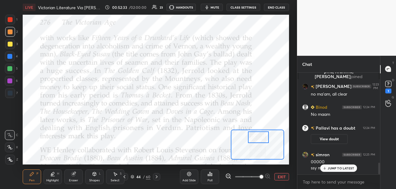
drag, startPoint x: 255, startPoint y: 143, endPoint x: 256, endPoint y: 139, distance: 3.7
click at [256, 137] on div at bounding box center [258, 137] width 21 height 12
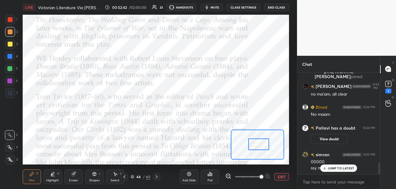
drag, startPoint x: 259, startPoint y: 138, endPoint x: 259, endPoint y: 146, distance: 7.4
click at [259, 145] on div at bounding box center [258, 144] width 21 height 12
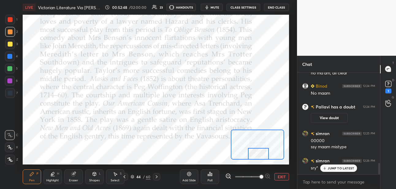
drag, startPoint x: 256, startPoint y: 139, endPoint x: 255, endPoint y: 150, distance: 10.7
click at [255, 150] on div at bounding box center [258, 154] width 21 height 12
click at [159, 172] on icon at bounding box center [156, 176] width 5 height 5
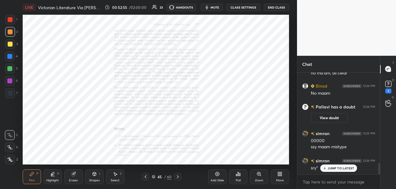
click at [258, 172] on icon at bounding box center [258, 174] width 5 height 5
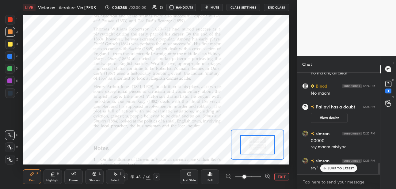
click at [259, 172] on span at bounding box center [248, 176] width 26 height 9
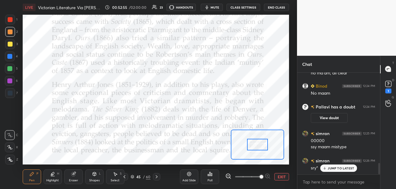
drag, startPoint x: 259, startPoint y: 173, endPoint x: 257, endPoint y: 162, distance: 10.9
click at [259, 172] on span at bounding box center [261, 177] width 4 height 4
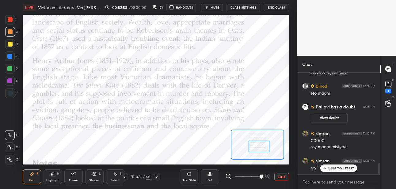
click at [255, 147] on div at bounding box center [258, 147] width 21 height 12
drag, startPoint x: 388, startPoint y: 81, endPoint x: 382, endPoint y: 81, distance: 6.1
click at [387, 81] on rect at bounding box center [388, 84] width 6 height 6
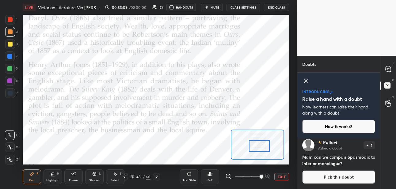
click at [319, 172] on button "Pick this doubt" at bounding box center [338, 176] width 73 height 13
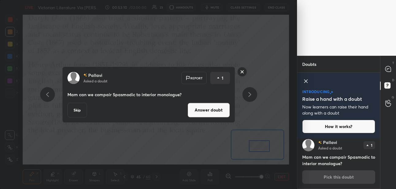
click at [212, 108] on button "Answer doubt" at bounding box center [209, 110] width 42 height 15
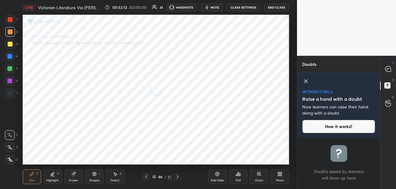
scroll to position [0, 0]
click at [389, 66] on icon at bounding box center [388, 69] width 6 height 6
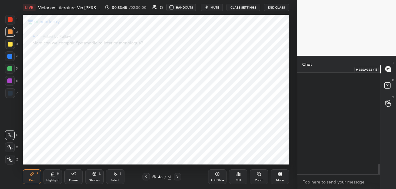
scroll to position [100, 81]
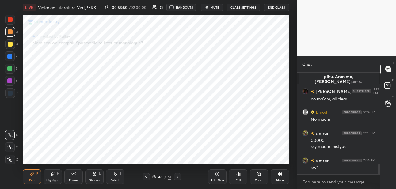
drag, startPoint x: 177, startPoint y: 177, endPoint x: 179, endPoint y: 175, distance: 3.3
click at [177, 172] on icon at bounding box center [177, 176] width 2 height 3
click at [177, 172] on icon at bounding box center [177, 176] width 5 height 5
click at [259, 172] on icon at bounding box center [258, 174] width 5 height 5
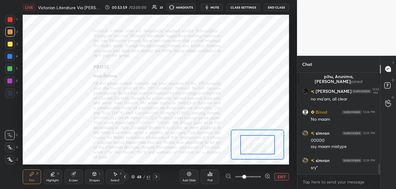
click at [259, 172] on span at bounding box center [248, 176] width 26 height 9
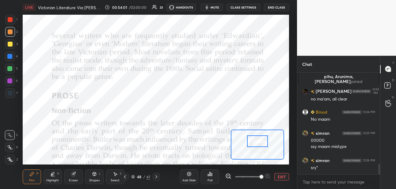
drag, startPoint x: 254, startPoint y: 143, endPoint x: 253, endPoint y: 140, distance: 3.1
click at [254, 140] on div at bounding box center [257, 141] width 21 height 12
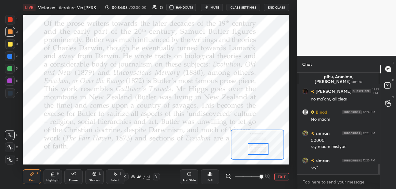
drag, startPoint x: 256, startPoint y: 141, endPoint x: 257, endPoint y: 148, distance: 7.1
click at [257, 148] on div at bounding box center [258, 149] width 21 height 12
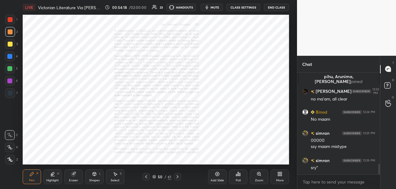
click at [259, 172] on icon at bounding box center [258, 174] width 5 height 5
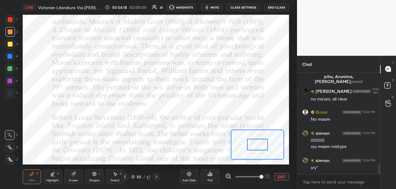
click at [260, 172] on span at bounding box center [248, 176] width 26 height 9
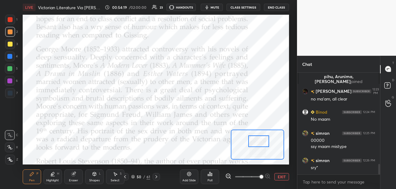
drag, startPoint x: 256, startPoint y: 146, endPoint x: 257, endPoint y: 137, distance: 9.1
click at [256, 143] on div at bounding box center [258, 141] width 21 height 12
drag, startPoint x: 7, startPoint y: 56, endPoint x: 11, endPoint y: 55, distance: 3.8
click at [9, 56] on div at bounding box center [9, 56] width 5 height 5
click at [11, 81] on div at bounding box center [9, 80] width 5 height 5
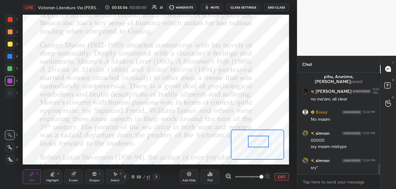
click at [9, 21] on div at bounding box center [10, 19] width 5 height 5
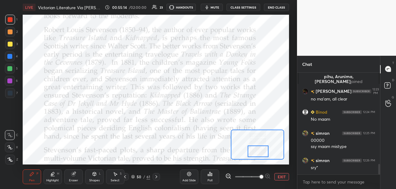
drag, startPoint x: 256, startPoint y: 141, endPoint x: 256, endPoint y: 150, distance: 8.9
click at [256, 150] on div at bounding box center [258, 152] width 21 height 12
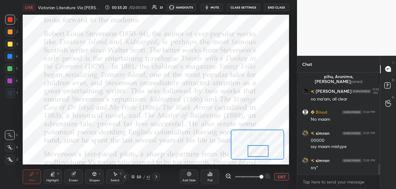
scroll to position [921, 0]
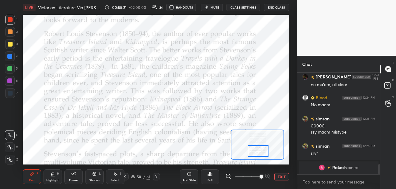
click at [11, 55] on div at bounding box center [9, 56] width 5 height 5
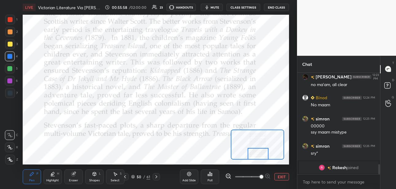
drag, startPoint x: 255, startPoint y: 150, endPoint x: 254, endPoint y: 156, distance: 5.8
click at [255, 156] on div at bounding box center [258, 154] width 21 height 12
click at [158, 172] on icon at bounding box center [156, 176] width 5 height 5
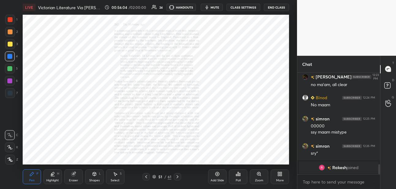
click at [259, 172] on icon at bounding box center [258, 174] width 5 height 5
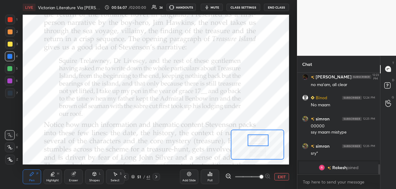
click at [256, 142] on div at bounding box center [258, 140] width 21 height 12
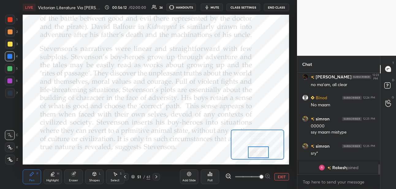
drag, startPoint x: 257, startPoint y: 141, endPoint x: 257, endPoint y: 153, distance: 11.7
click at [258, 153] on div at bounding box center [258, 152] width 21 height 12
drag, startPoint x: 158, startPoint y: 176, endPoint x: 161, endPoint y: 173, distance: 4.4
click at [157, 172] on icon at bounding box center [156, 176] width 5 height 5
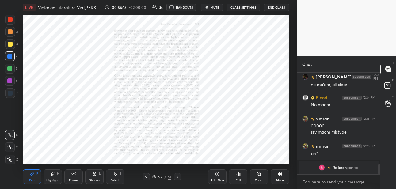
click at [256, 172] on div "Zoom" at bounding box center [259, 176] width 18 height 15
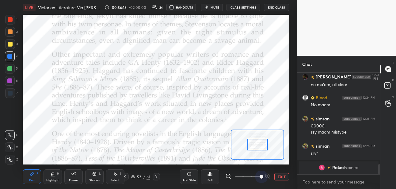
click at [257, 172] on span at bounding box center [248, 176] width 26 height 9
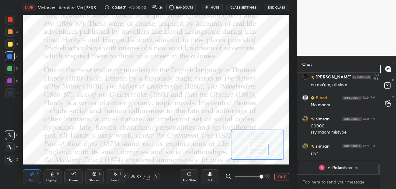
click at [256, 147] on div at bounding box center [258, 150] width 21 height 12
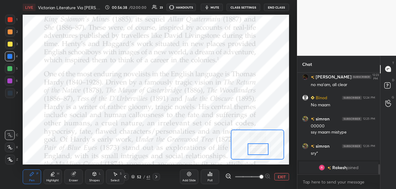
click at [11, 70] on div at bounding box center [9, 68] width 5 height 5
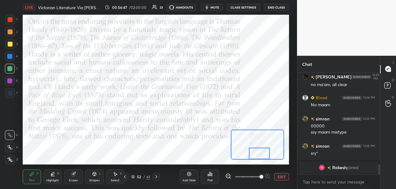
click at [260, 154] on div at bounding box center [259, 154] width 21 height 12
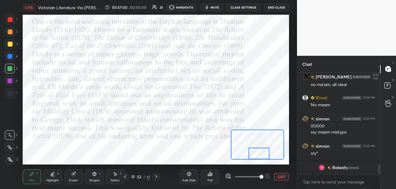
click at [156, 172] on icon at bounding box center [156, 176] width 5 height 5
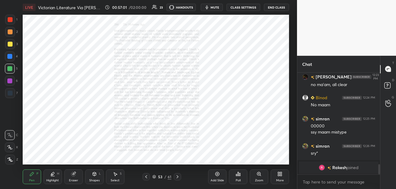
click at [259, 172] on icon at bounding box center [258, 173] width 3 height 3
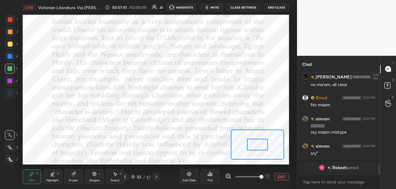
click at [259, 172] on span at bounding box center [248, 176] width 26 height 9
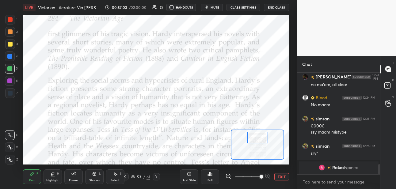
drag, startPoint x: 255, startPoint y: 143, endPoint x: 255, endPoint y: 136, distance: 7.0
click at [255, 136] on div at bounding box center [257, 138] width 21 height 12
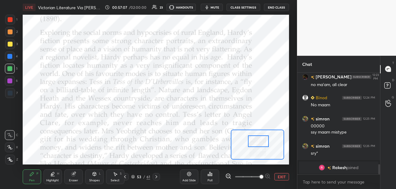
click at [256, 141] on div at bounding box center [258, 141] width 21 height 12
drag, startPoint x: 8, startPoint y: 58, endPoint x: 19, endPoint y: 63, distance: 12.6
click at [8, 59] on div at bounding box center [10, 56] width 10 height 10
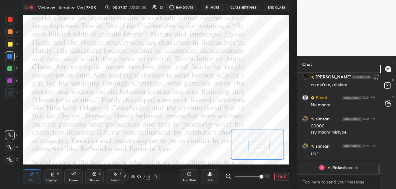
click at [257, 146] on div at bounding box center [258, 146] width 21 height 12
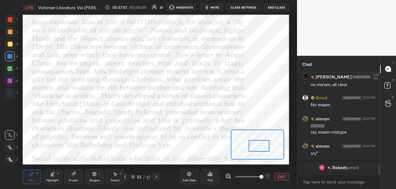
drag, startPoint x: 10, startPoint y: 81, endPoint x: 20, endPoint y: 81, distance: 9.8
click at [11, 80] on div at bounding box center [9, 80] width 5 height 5
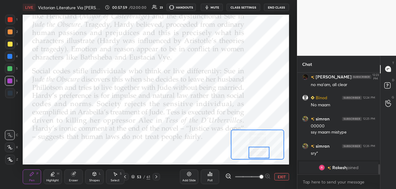
drag, startPoint x: 257, startPoint y: 145, endPoint x: 257, endPoint y: 150, distance: 5.5
click at [257, 152] on div at bounding box center [258, 153] width 21 height 12
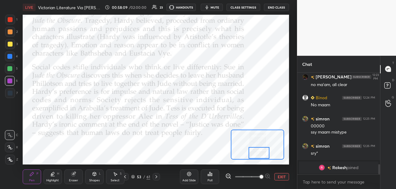
scroll to position [813, 0]
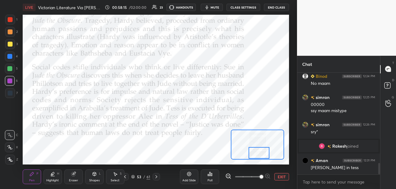
drag, startPoint x: 10, startPoint y: 69, endPoint x: 14, endPoint y: 70, distance: 3.6
click at [11, 69] on div at bounding box center [9, 68] width 5 height 5
click at [157, 172] on icon at bounding box center [156, 176] width 5 height 5
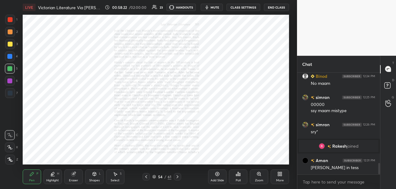
click at [262, 172] on div "Zoom" at bounding box center [259, 176] width 18 height 15
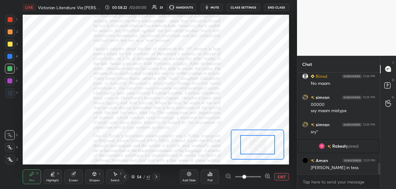
click at [263, 172] on div at bounding box center [247, 176] width 45 height 7
click at [263, 172] on div "Add Slide Poll EXIT" at bounding box center [234, 177] width 109 height 34
click at [266, 172] on icon at bounding box center [267, 176] width 6 height 6
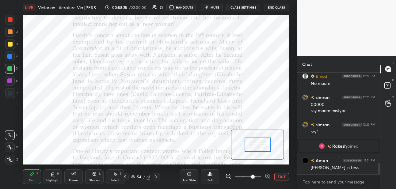
drag, startPoint x: 268, startPoint y: 177, endPoint x: 267, endPoint y: 171, distance: 5.6
click at [268, 172] on icon at bounding box center [267, 176] width 6 height 6
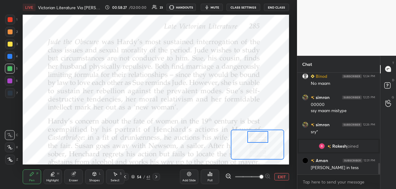
drag, startPoint x: 257, startPoint y: 144, endPoint x: 259, endPoint y: 137, distance: 7.0
click at [258, 136] on div at bounding box center [257, 137] width 21 height 12
click at [10, 59] on div at bounding box center [9, 56] width 5 height 5
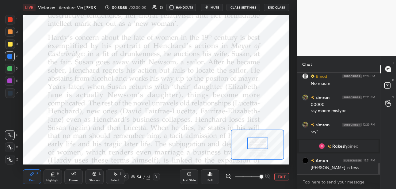
drag, startPoint x: 253, startPoint y: 139, endPoint x: 252, endPoint y: 145, distance: 5.9
click at [252, 145] on div at bounding box center [257, 144] width 21 height 12
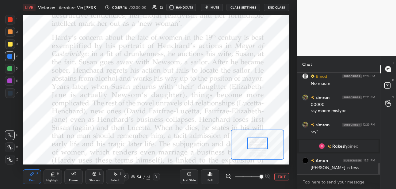
click at [12, 70] on div at bounding box center [9, 68] width 5 height 5
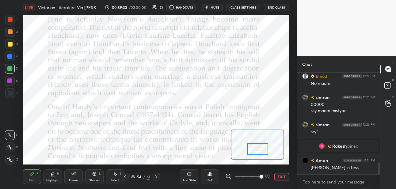
drag, startPoint x: 258, startPoint y: 146, endPoint x: 258, endPoint y: 151, distance: 5.2
click at [259, 151] on div at bounding box center [257, 149] width 21 height 12
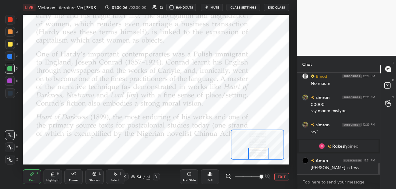
drag, startPoint x: 253, startPoint y: 150, endPoint x: 256, endPoint y: 153, distance: 3.7
click at [255, 154] on div at bounding box center [258, 154] width 21 height 12
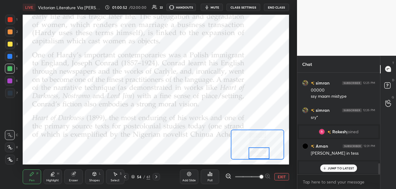
scroll to position [848, 0]
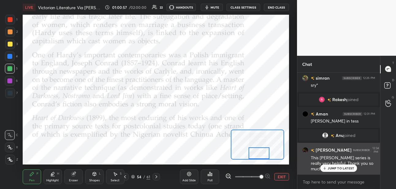
click at [347, 167] on p "JUMP TO LATEST" at bounding box center [341, 168] width 26 height 4
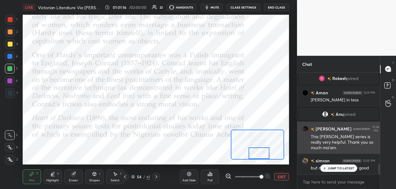
click at [347, 167] on p "JUMP TO LATEST" at bounding box center [341, 168] width 26 height 4
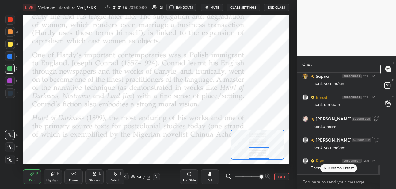
scroll to position [1023, 0]
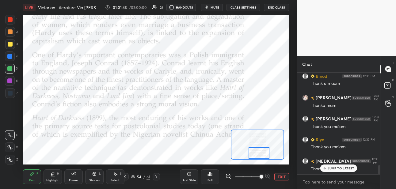
click at [138, 172] on div "54 / 61" at bounding box center [140, 176] width 39 height 7
click at [138, 172] on div "54" at bounding box center [139, 177] width 6 height 4
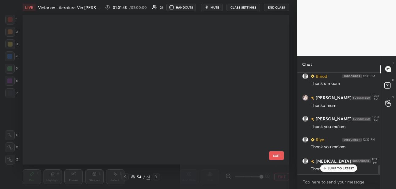
scroll to position [0, 0]
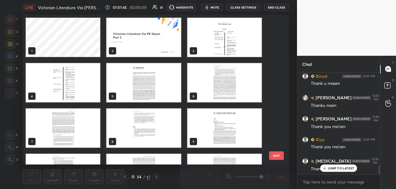
click at [154, 46] on img "grid" at bounding box center [143, 37] width 74 height 39
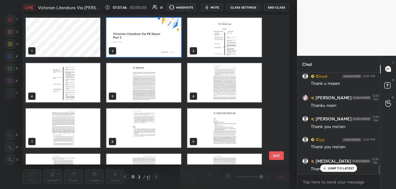
click at [154, 46] on img "grid" at bounding box center [143, 37] width 74 height 39
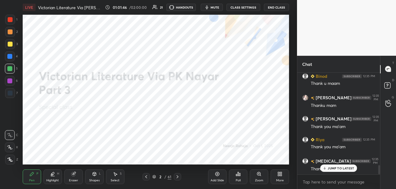
click at [154, 46] on img "grid" at bounding box center [143, 37] width 74 height 39
click at [279, 8] on button "End Class" at bounding box center [276, 7] width 25 height 7
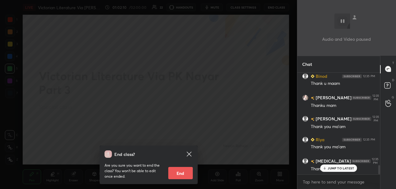
click at [177, 172] on button "End" at bounding box center [180, 173] width 25 height 12
type textarea "x"
